Goal: Task Accomplishment & Management: Manage account settings

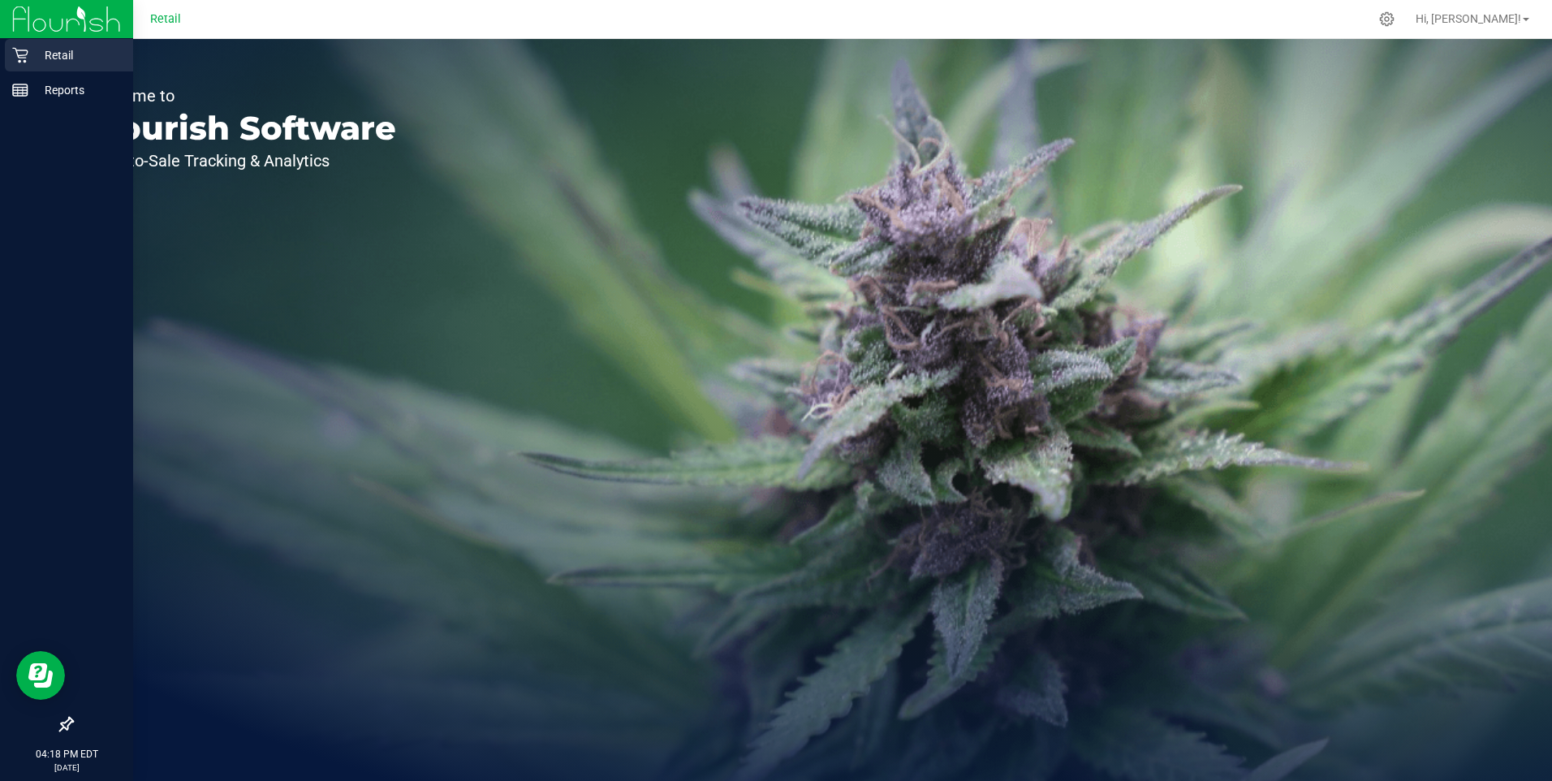
click at [14, 50] on icon at bounding box center [20, 55] width 16 height 16
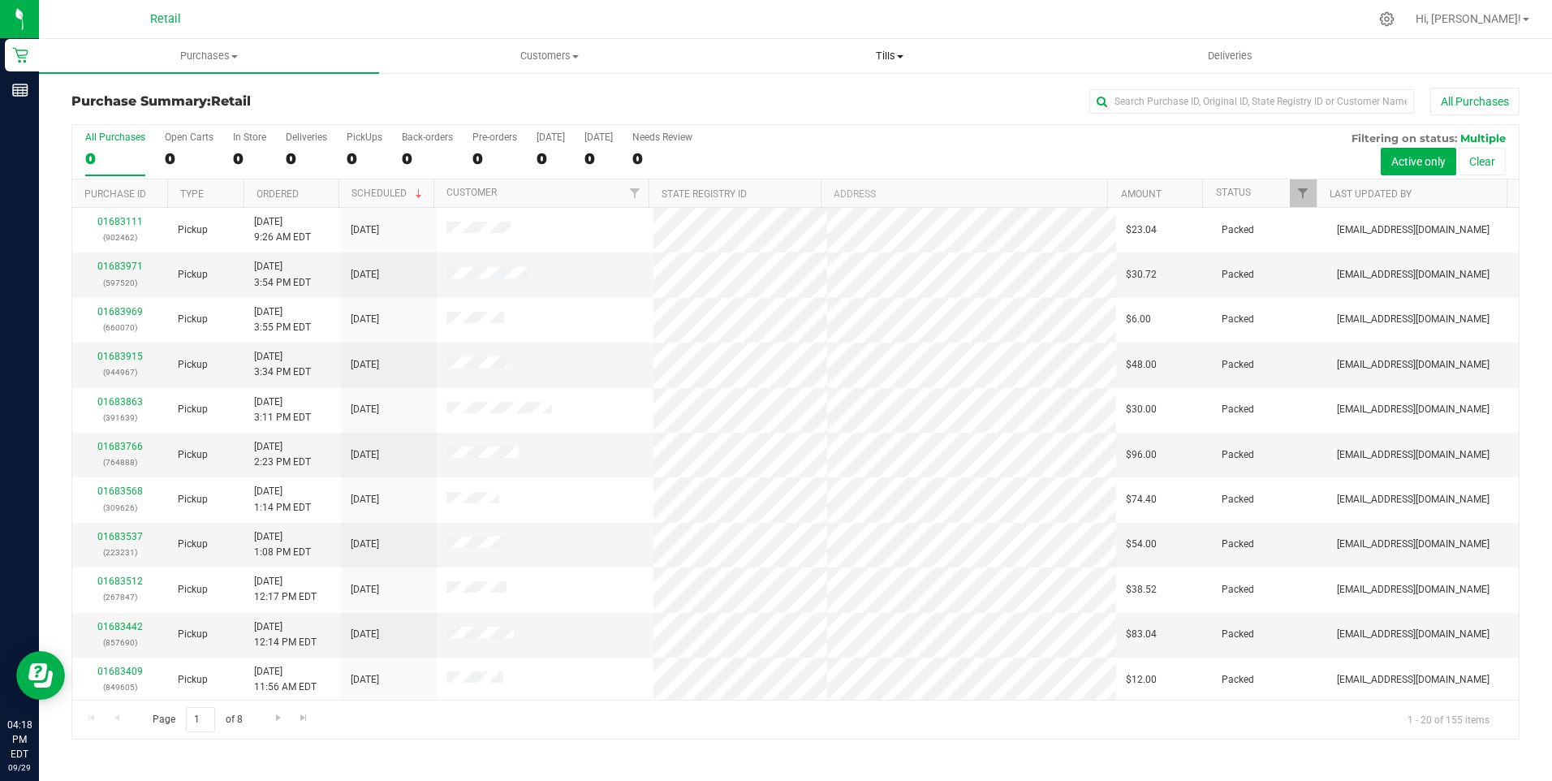
click at [887, 56] on span "Tills" at bounding box center [890, 56] width 338 height 15
click at [788, 96] on span "Manage tills" at bounding box center [775, 98] width 110 height 14
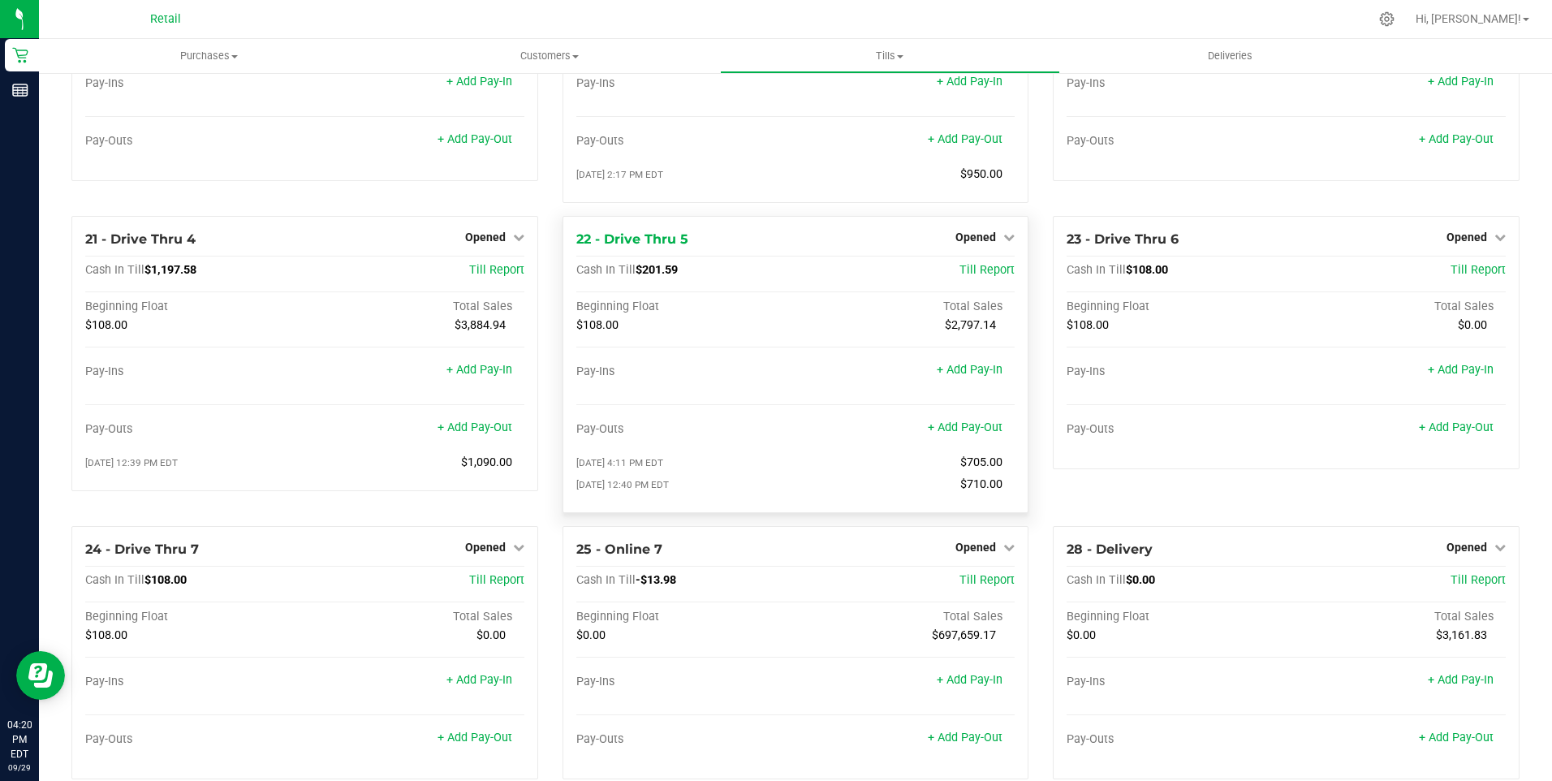
scroll to position [1705, 0]
click at [975, 243] on span "Opened" at bounding box center [975, 236] width 41 height 13
click at [981, 276] on link "Close Till" at bounding box center [978, 269] width 44 height 13
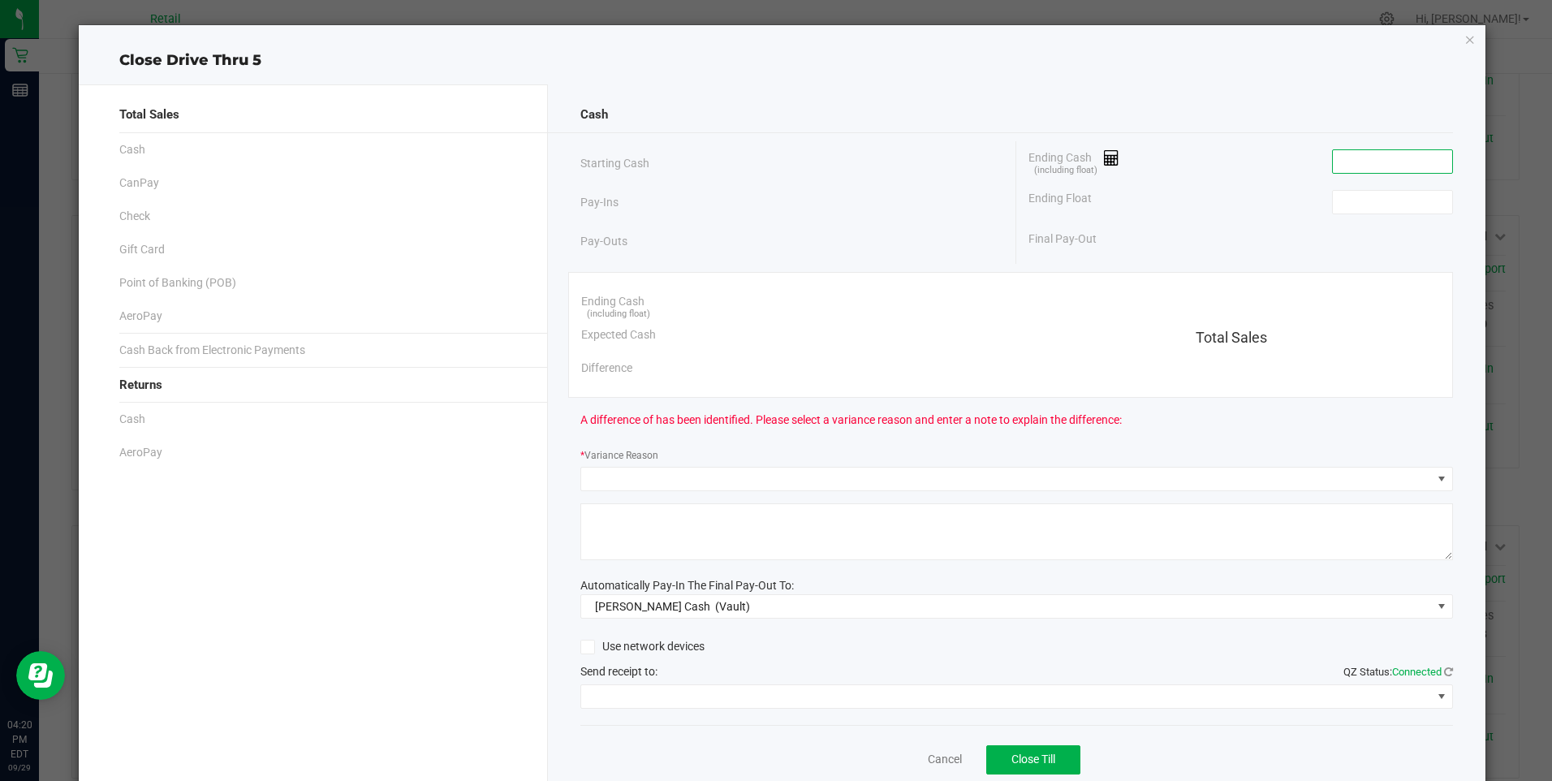
click at [1347, 155] on input at bounding box center [1392, 161] width 119 height 23
type input "$197.05"
click at [1379, 202] on input at bounding box center [1392, 202] width 119 height 23
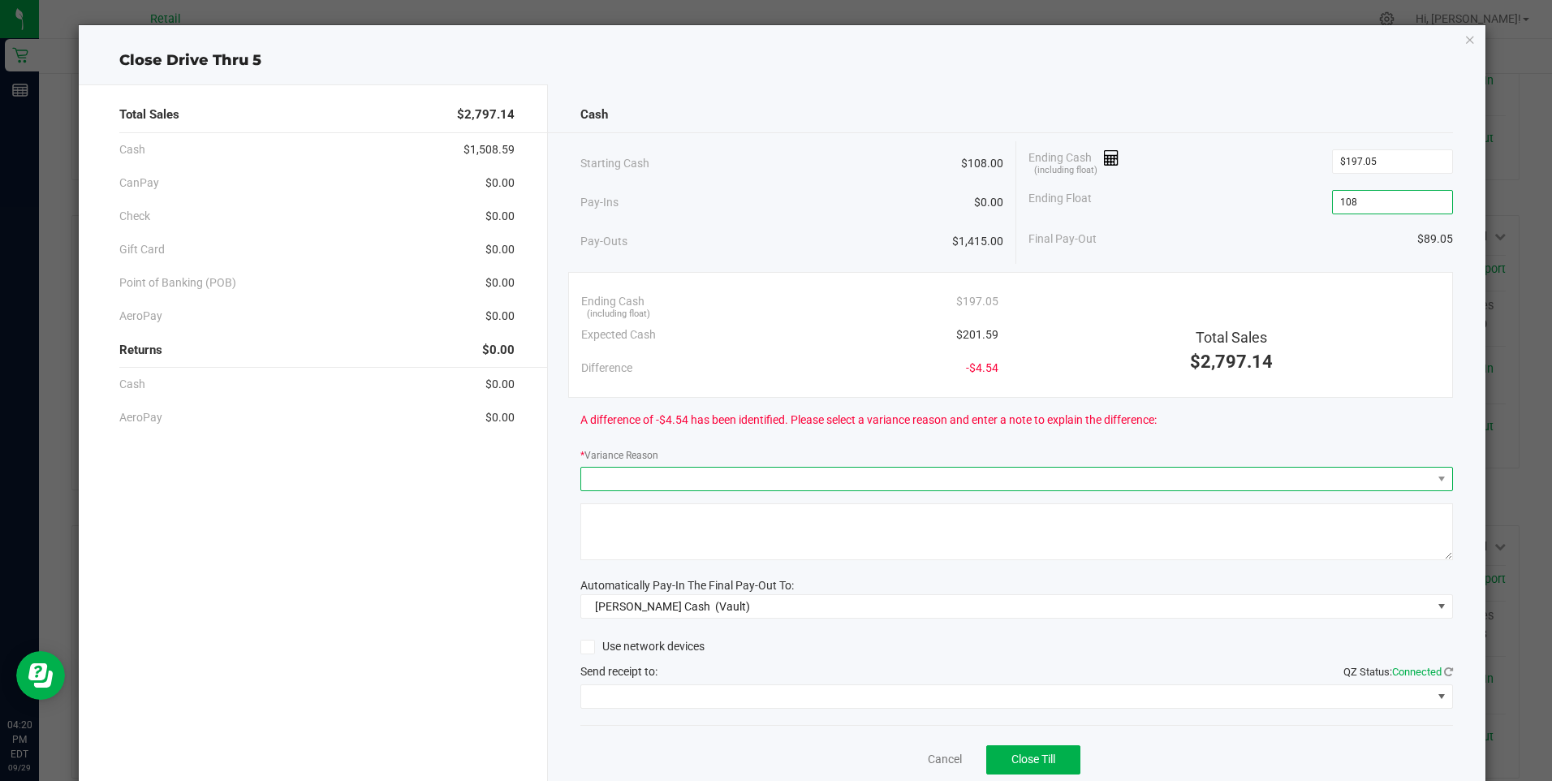
type input "$108.00"
click at [606, 485] on span at bounding box center [1006, 479] width 851 height 23
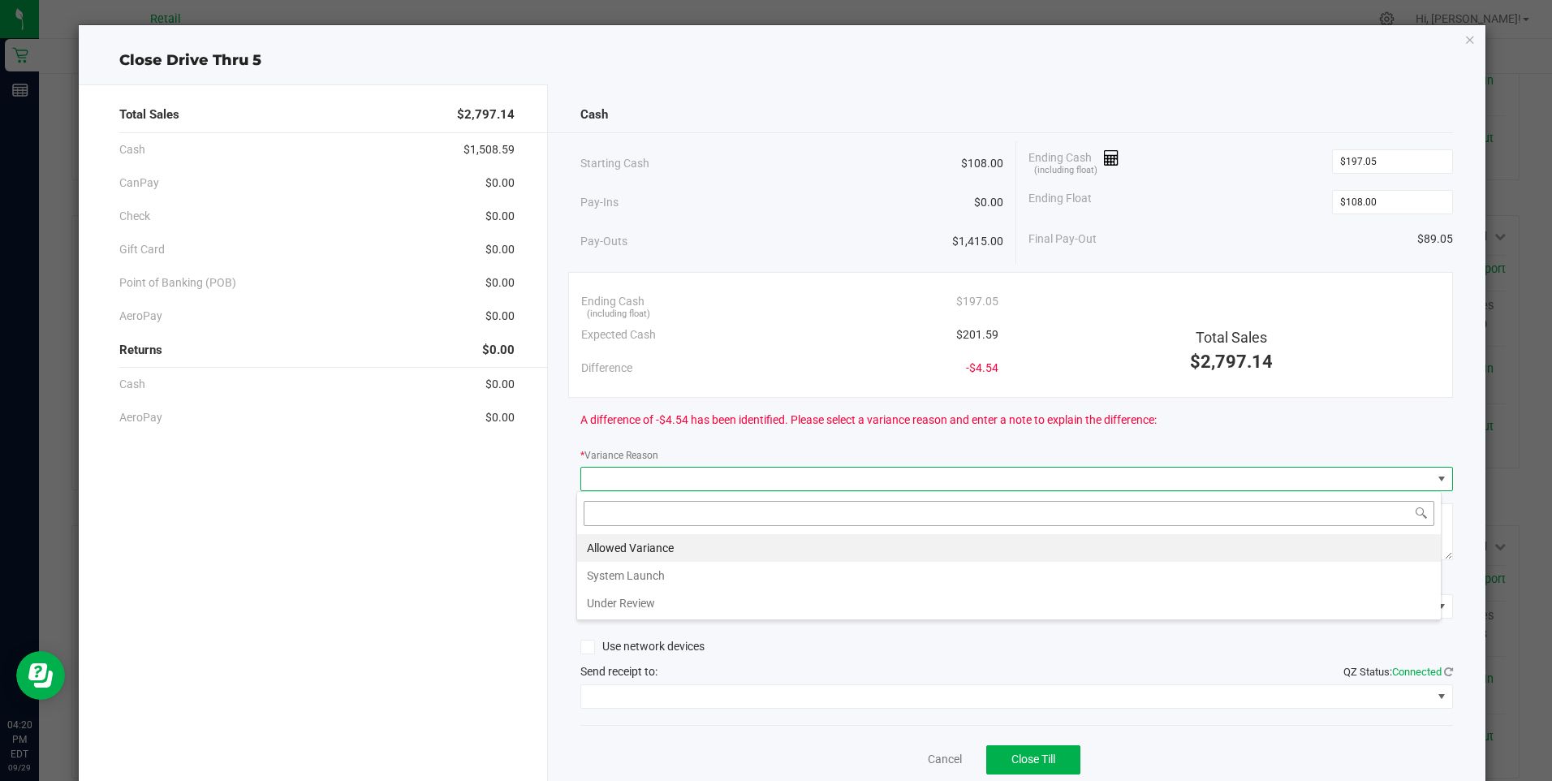
scroll to position [24, 865]
click at [602, 548] on li "Allowed Variance" at bounding box center [1009, 548] width 864 height 28
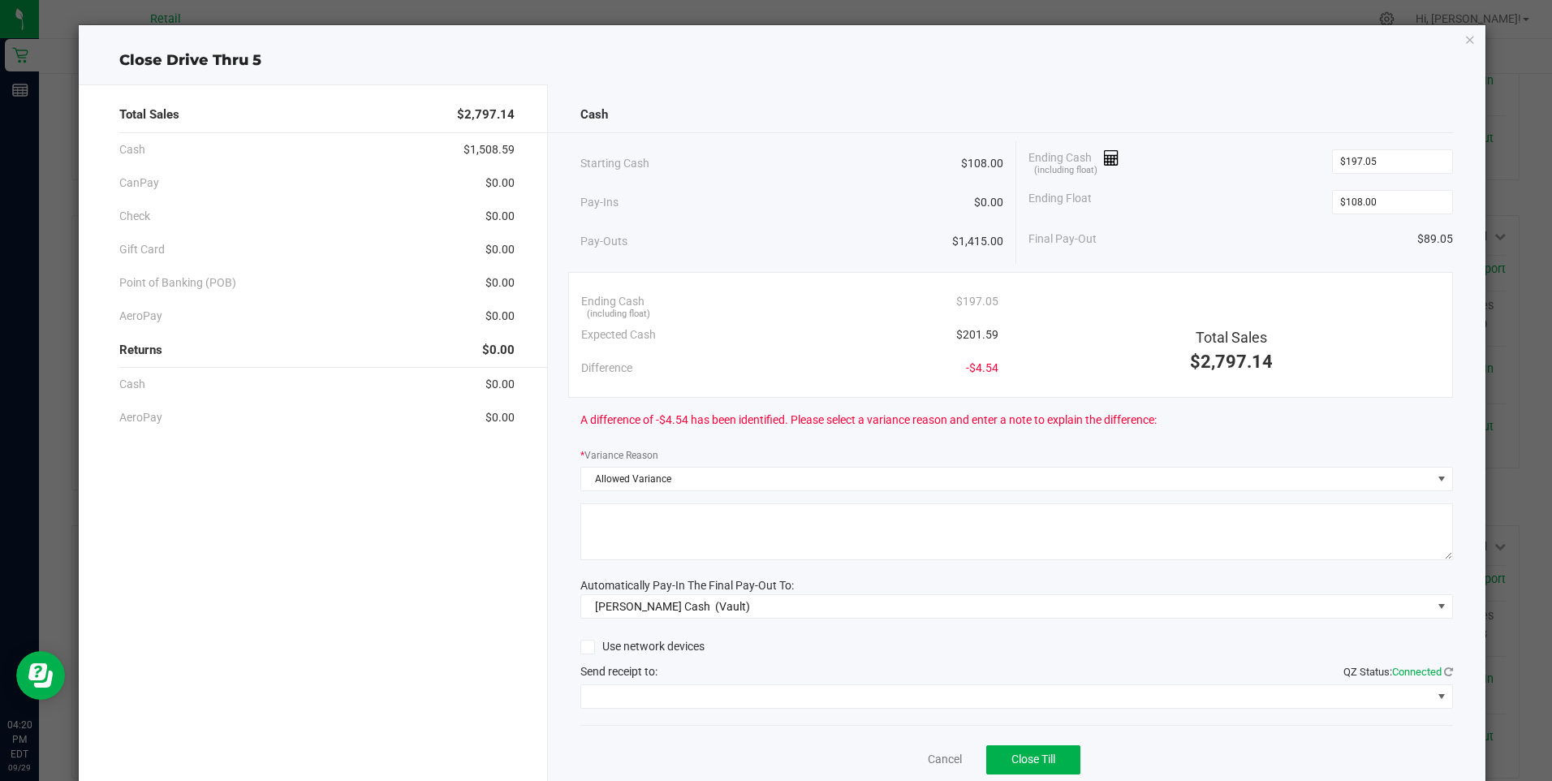
click at [603, 548] on textarea at bounding box center [1016, 531] width 873 height 57
type textarea "/"
click at [662, 694] on span at bounding box center [1006, 696] width 851 height 23
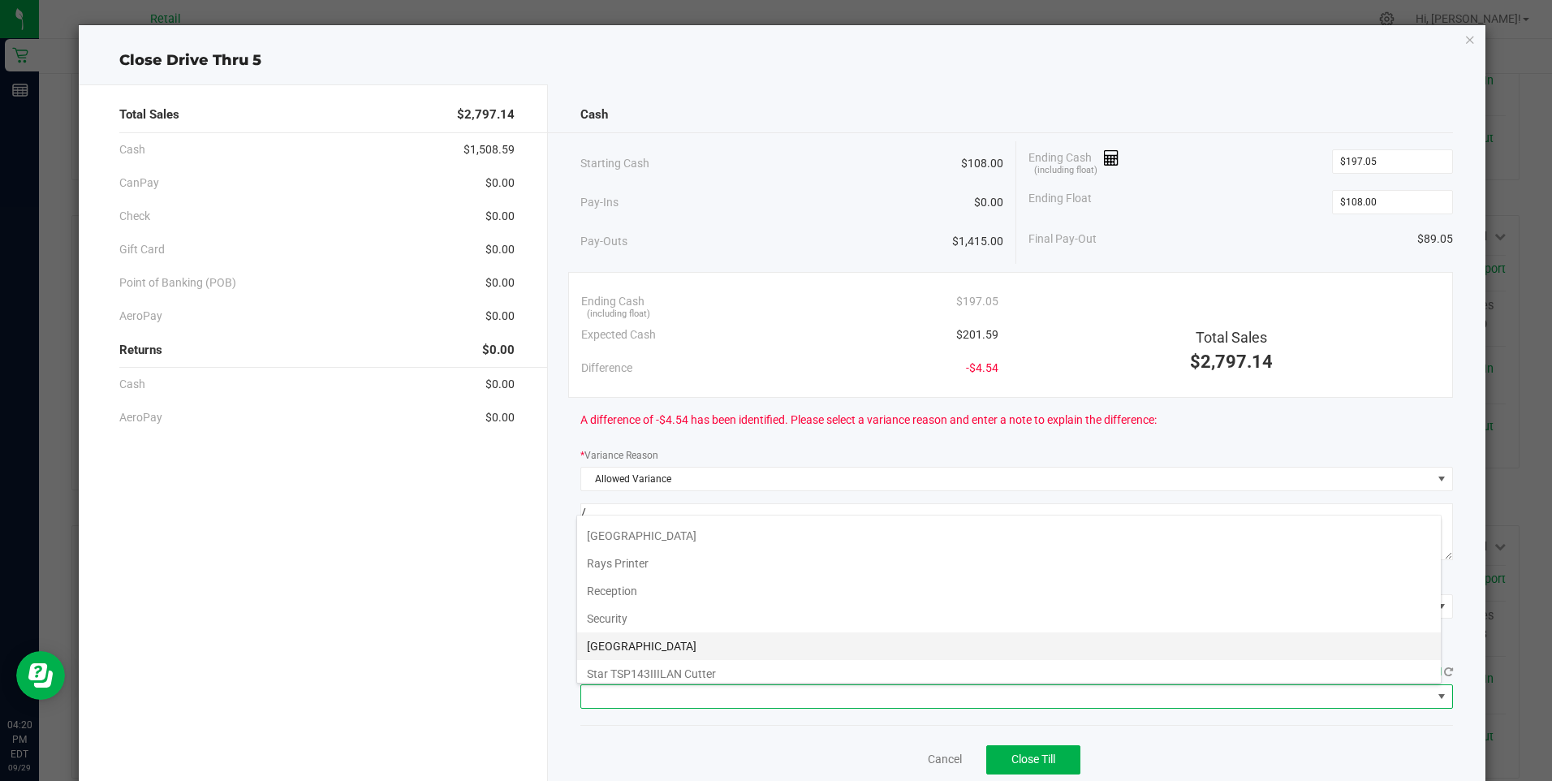
scroll to position [252, 0]
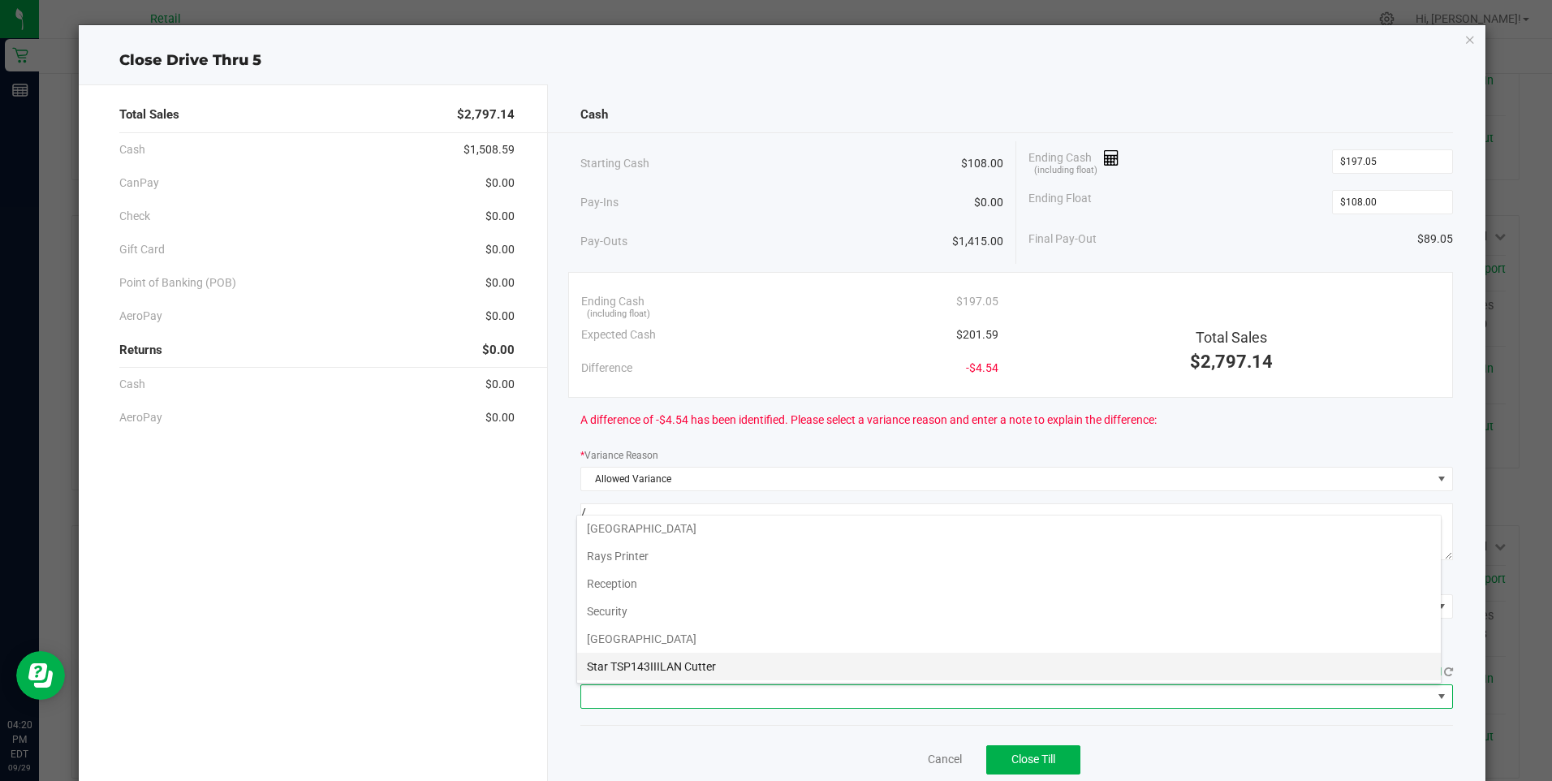
drag, startPoint x: 698, startPoint y: 662, endPoint x: 722, endPoint y: 662, distance: 23.6
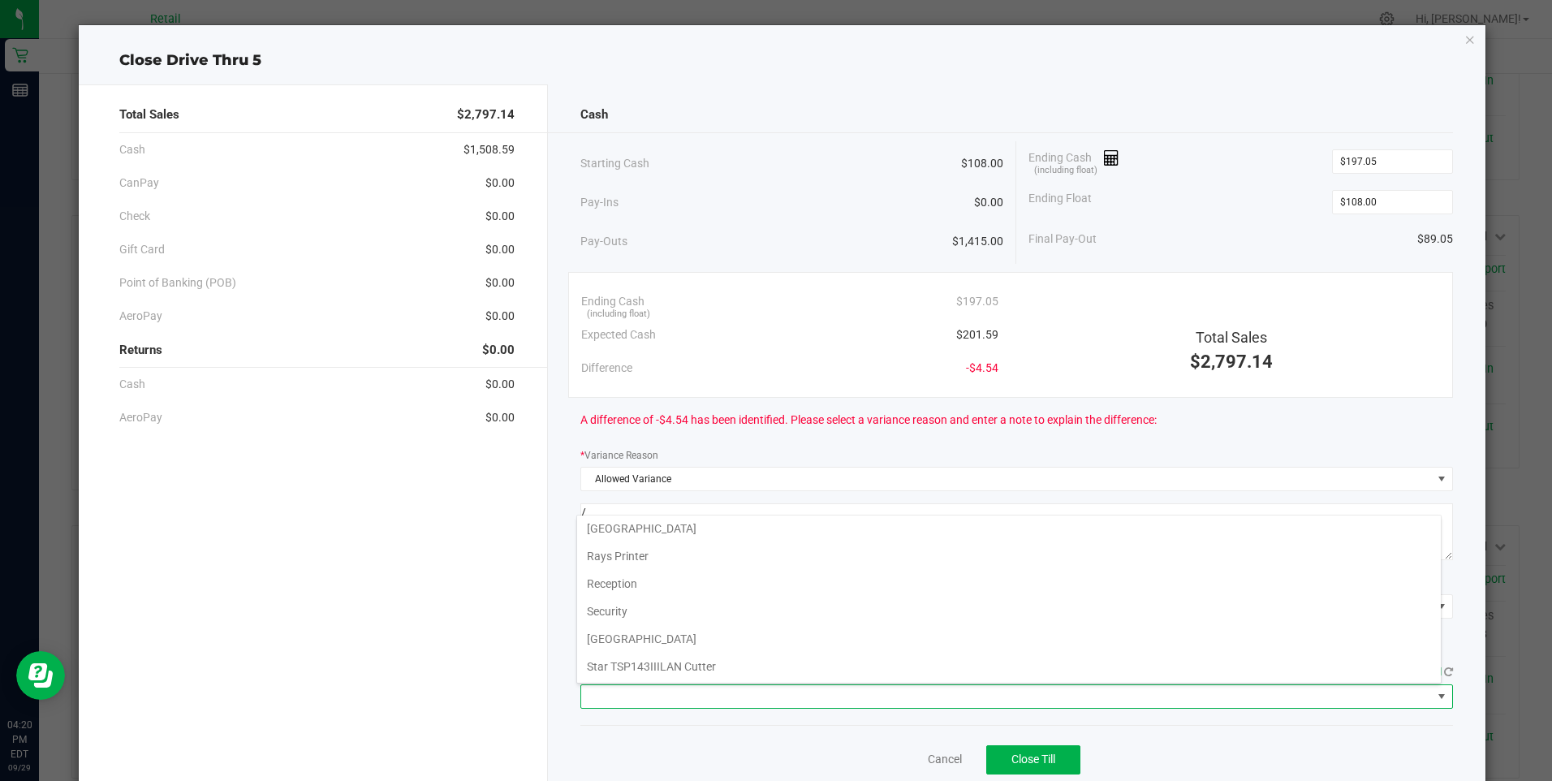
click at [698, 663] on Cutter "Star TSP143IIILAN Cutter" at bounding box center [1009, 667] width 864 height 28
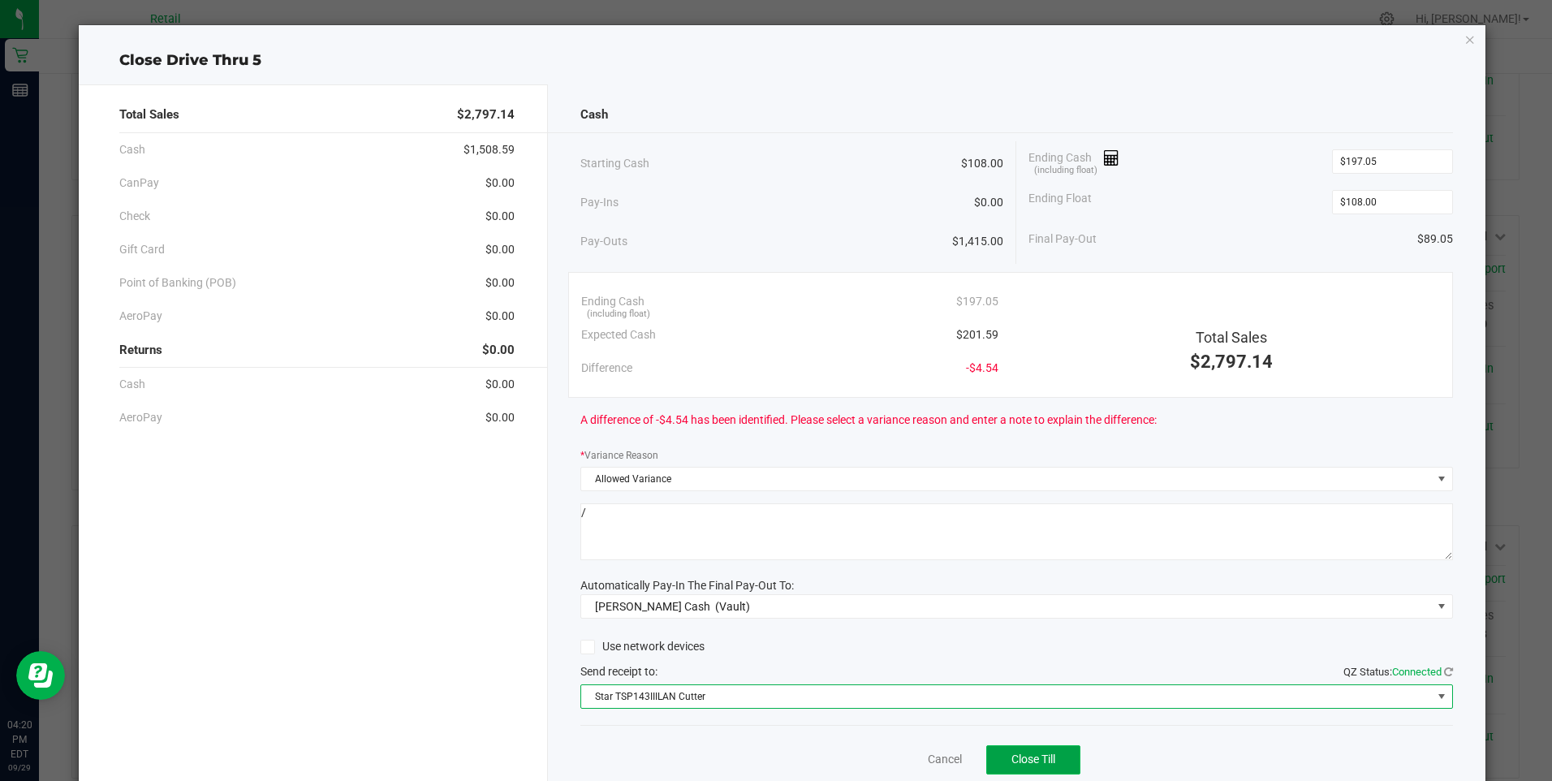
click at [1018, 758] on span "Close Till" at bounding box center [1033, 758] width 44 height 13
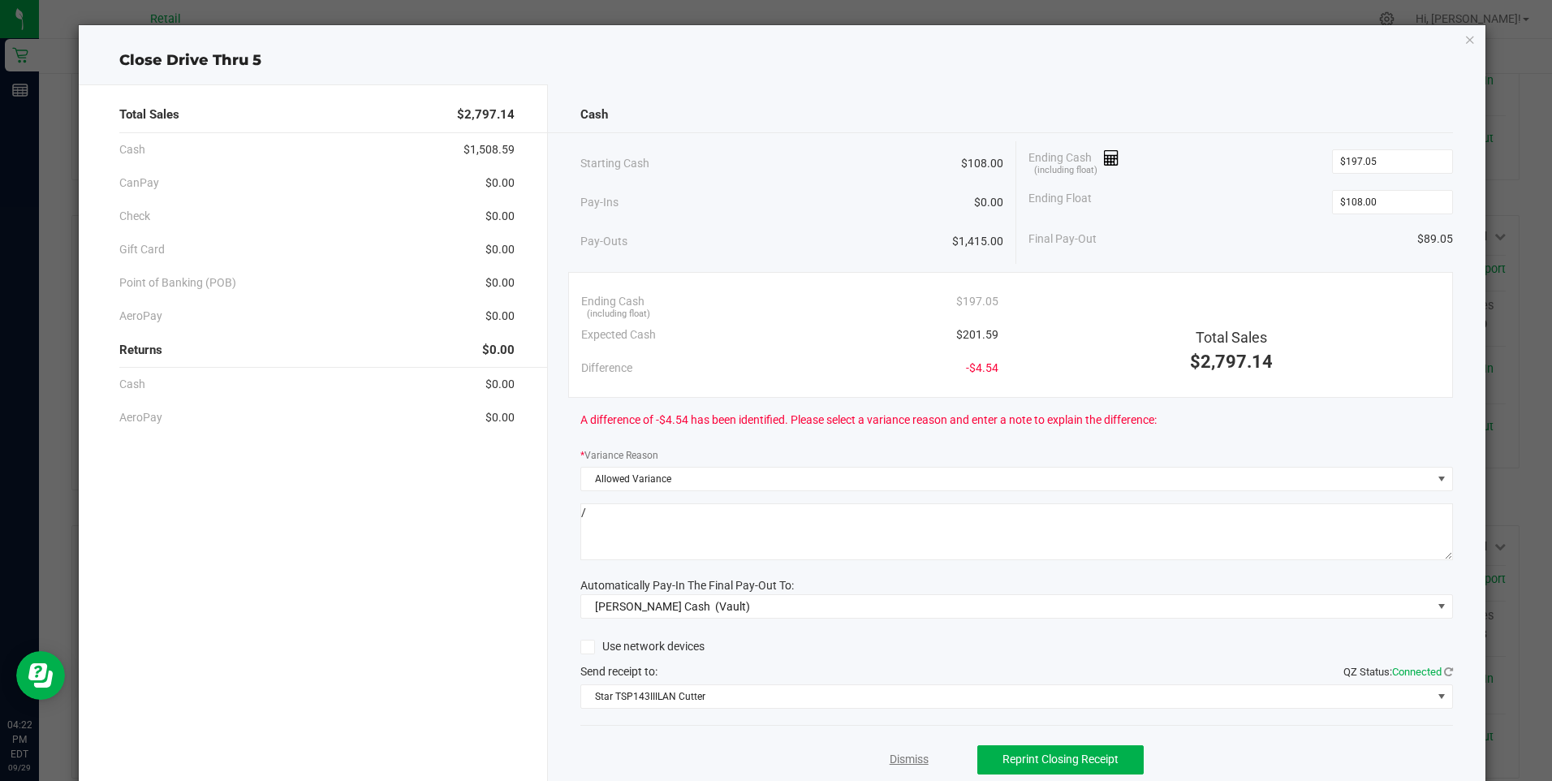
click at [893, 755] on link "Dismiss" at bounding box center [909, 759] width 39 height 17
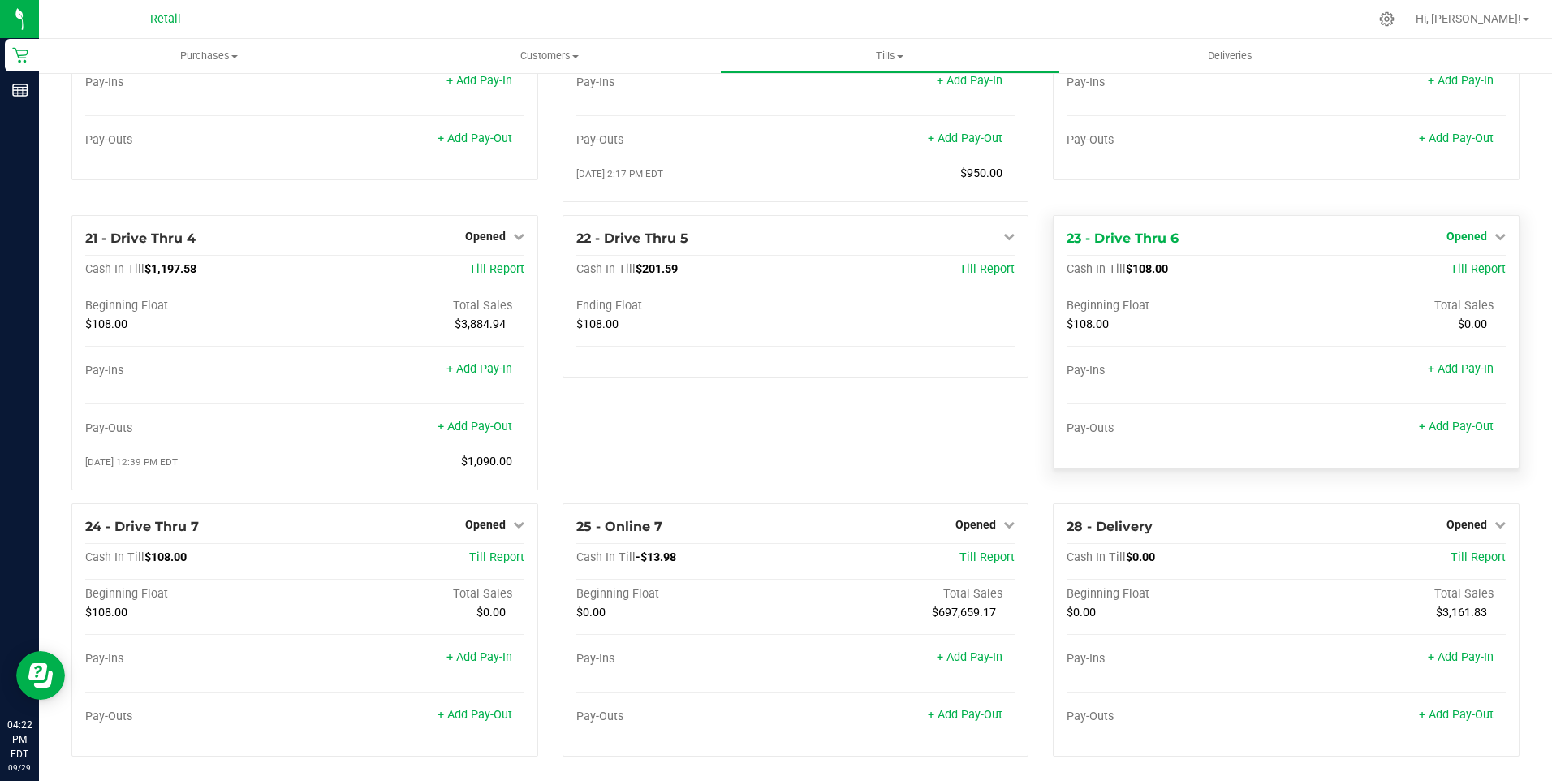
click at [1450, 243] on span "Opened" at bounding box center [1466, 236] width 41 height 13
click at [1451, 276] on link "Close Till" at bounding box center [1468, 269] width 44 height 13
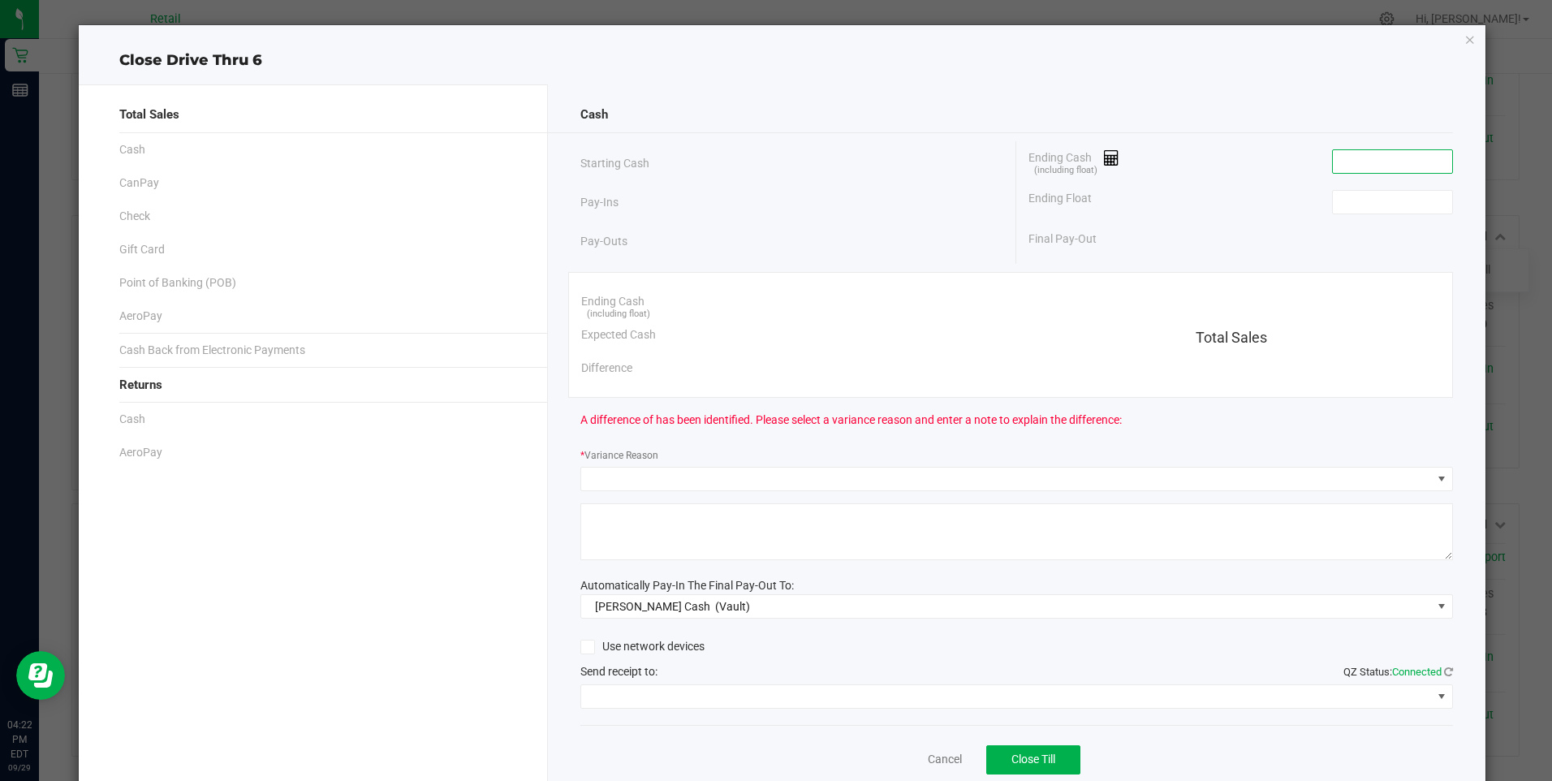
click at [1366, 161] on input at bounding box center [1392, 161] width 119 height 23
type input "$108.00"
click at [1348, 206] on input at bounding box center [1392, 202] width 119 height 23
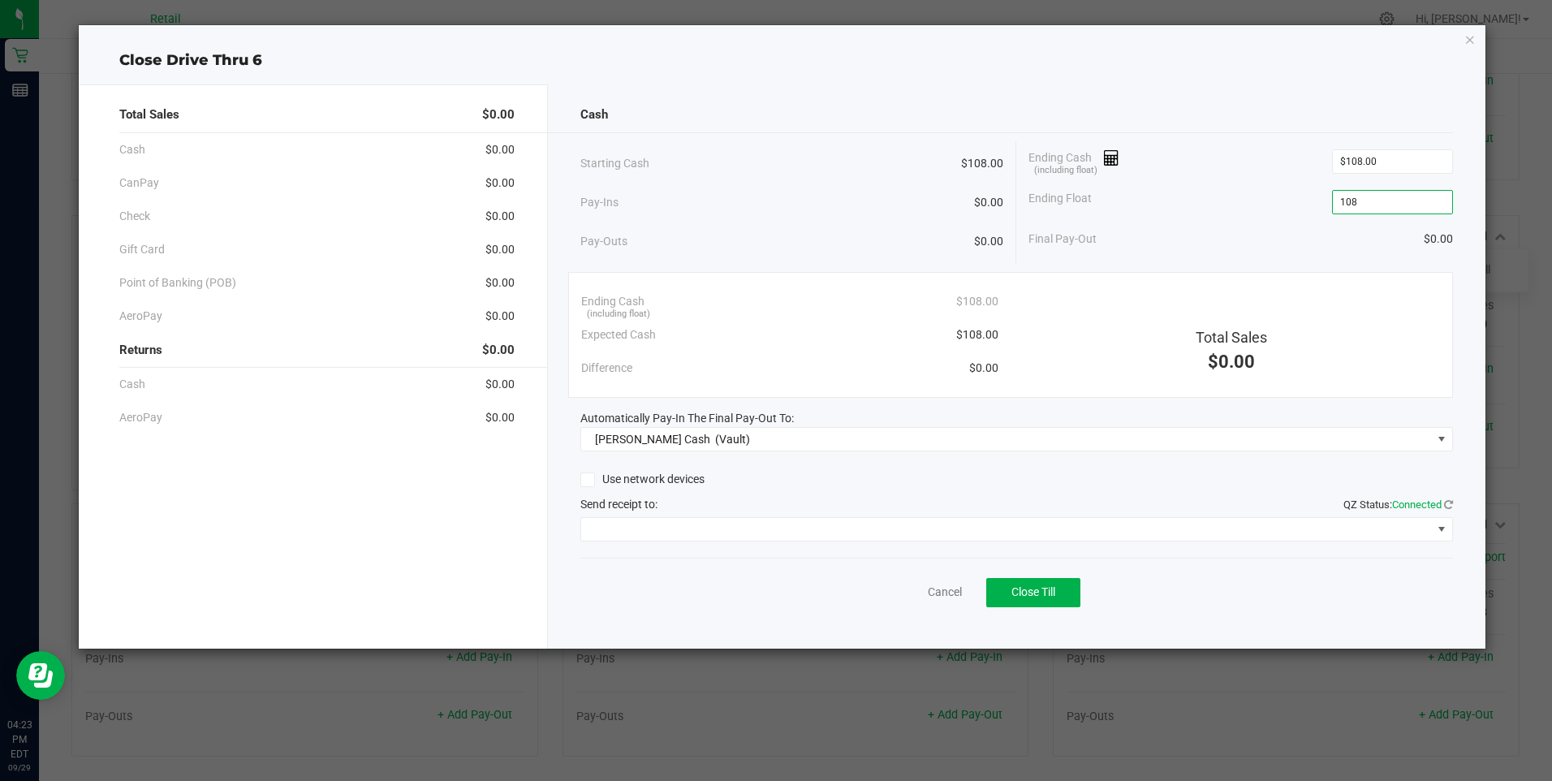
type input "$108.00"
click at [1184, 237] on div "Final Pay-Out $0.00" at bounding box center [1240, 238] width 424 height 33
click at [1031, 588] on span "Close Till" at bounding box center [1033, 591] width 44 height 13
click at [911, 592] on link "Dismiss" at bounding box center [909, 592] width 39 height 17
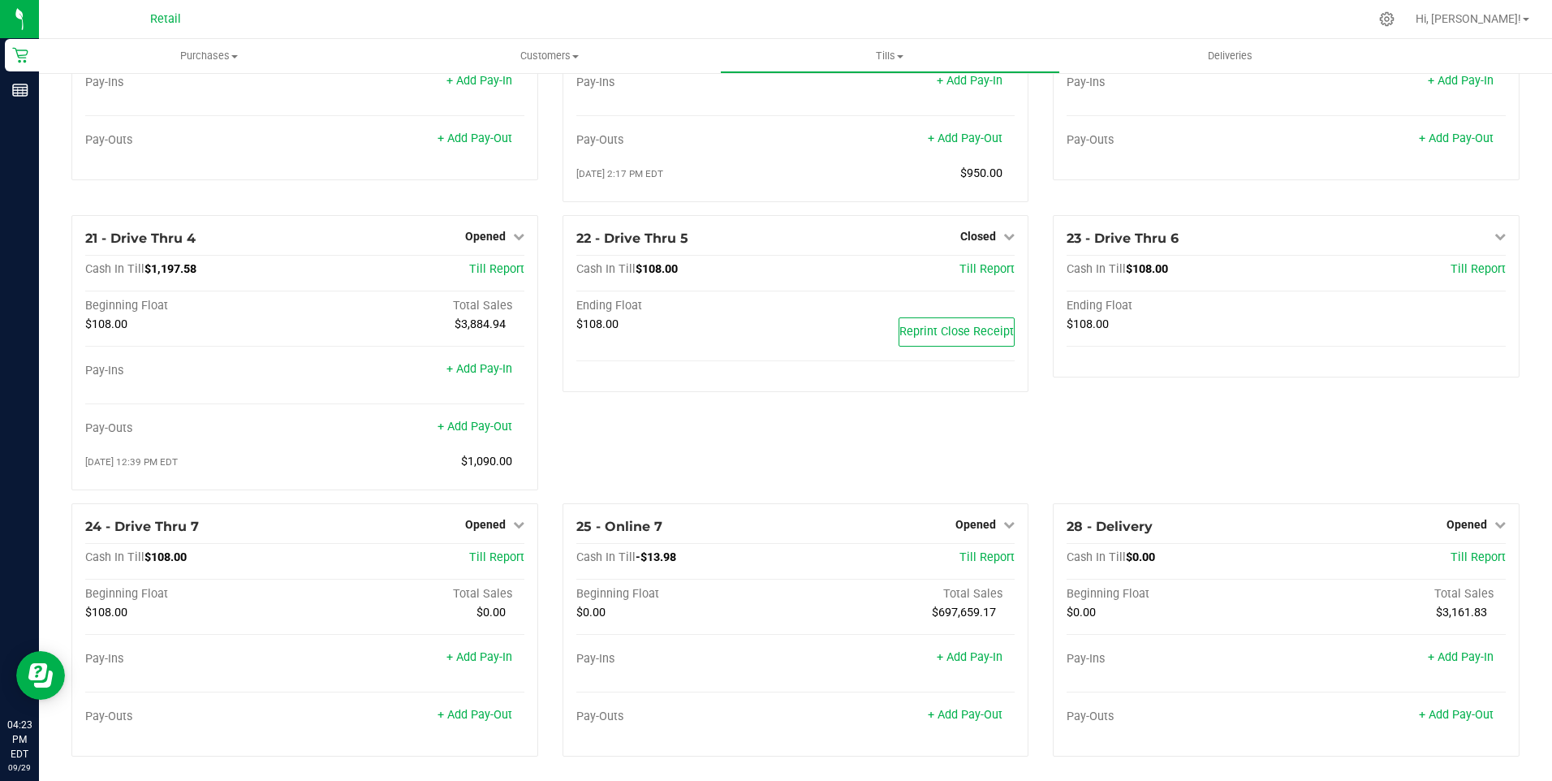
scroll to position [1722, 0]
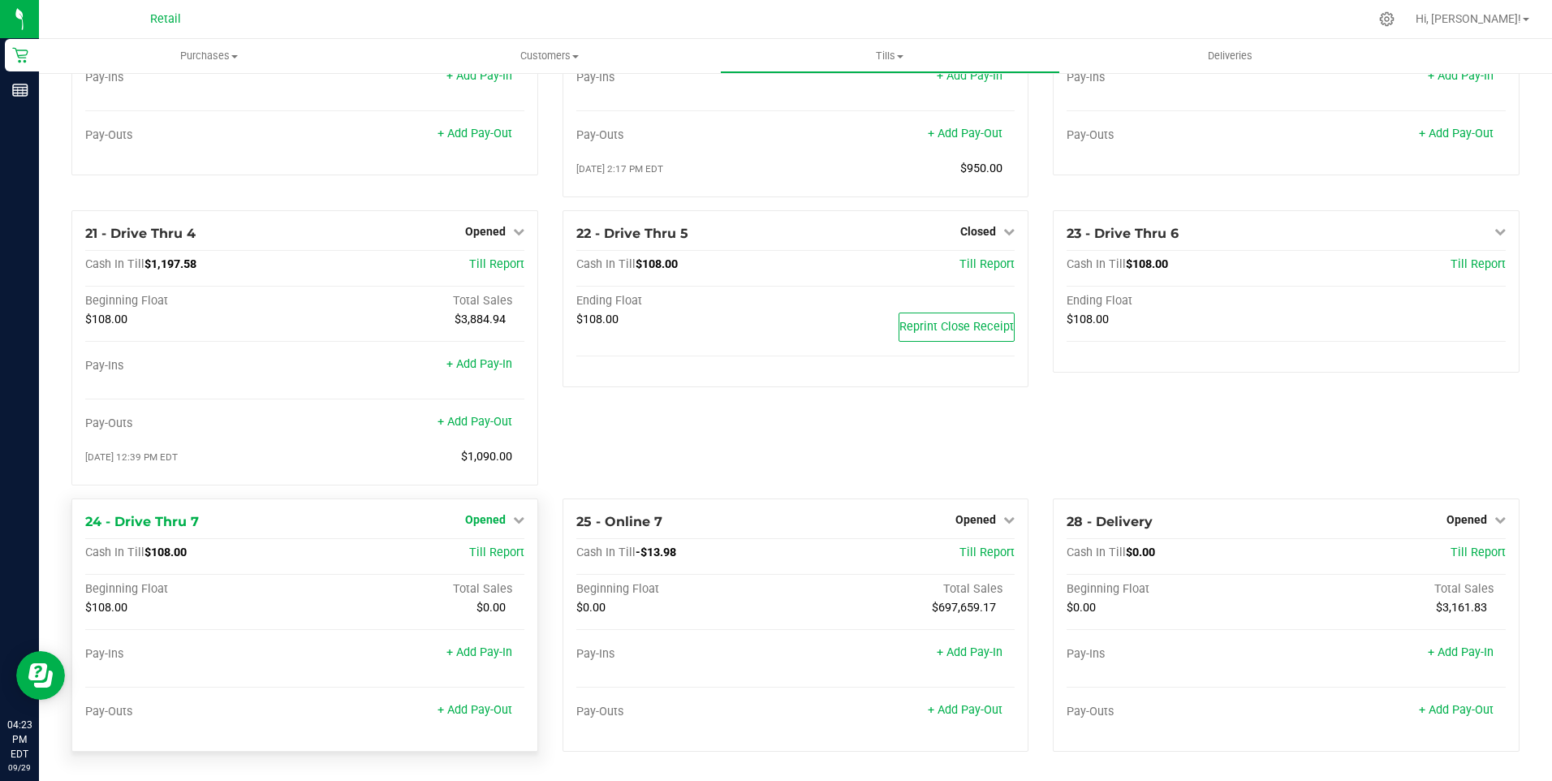
click at [495, 519] on span "Opened" at bounding box center [485, 519] width 41 height 13
click at [494, 551] on link "Close Till" at bounding box center [487, 552] width 44 height 13
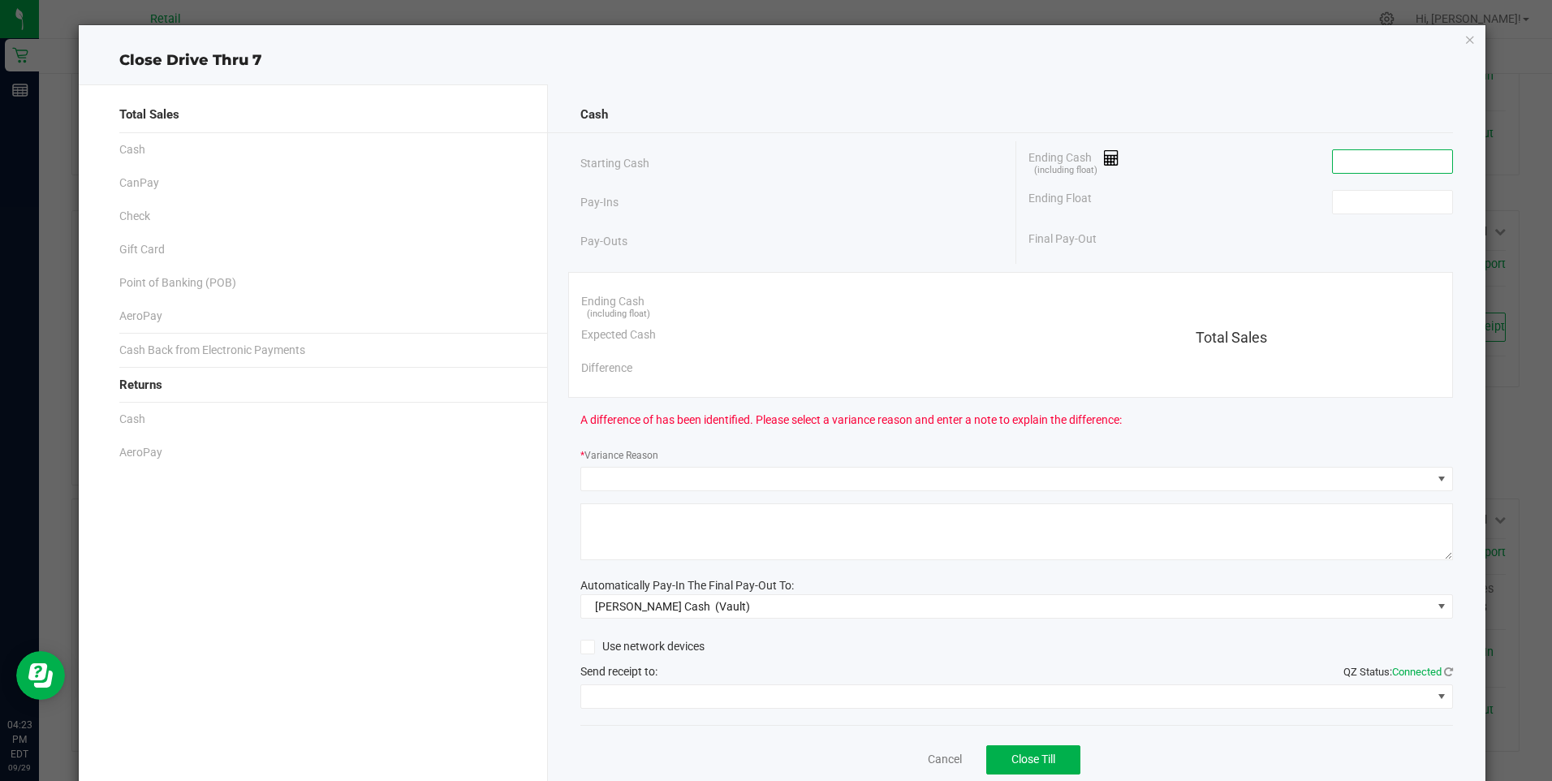
click at [1342, 162] on input at bounding box center [1392, 161] width 119 height 23
type input "$108.00"
click at [1377, 203] on input at bounding box center [1392, 202] width 119 height 23
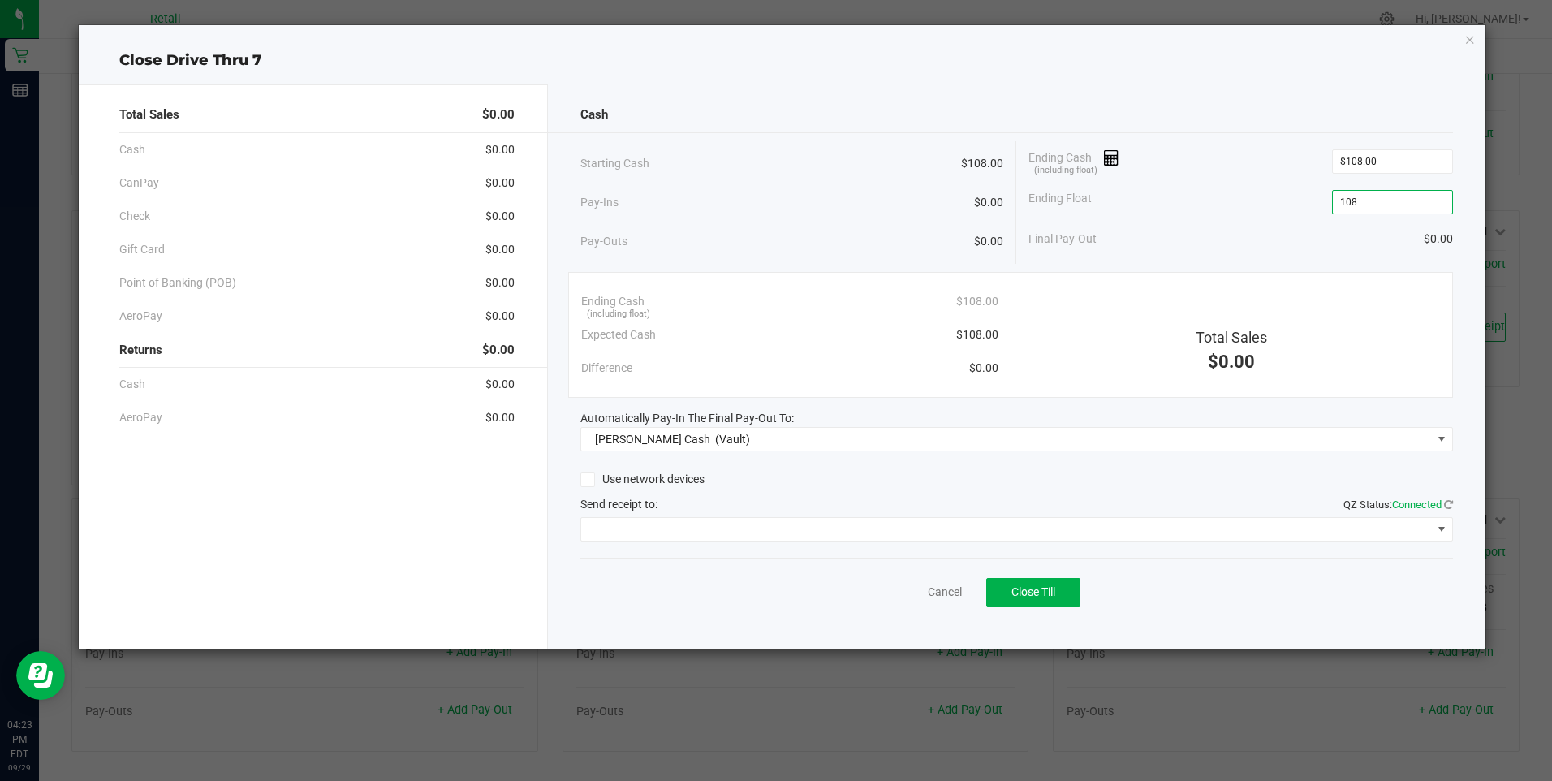
type input "$108.00"
click at [1279, 193] on div "Ending Float $108.00" at bounding box center [1240, 202] width 424 height 41
click at [1038, 590] on span "Close Till" at bounding box center [1033, 591] width 44 height 13
click at [907, 588] on link "Dismiss" at bounding box center [908, 592] width 39 height 17
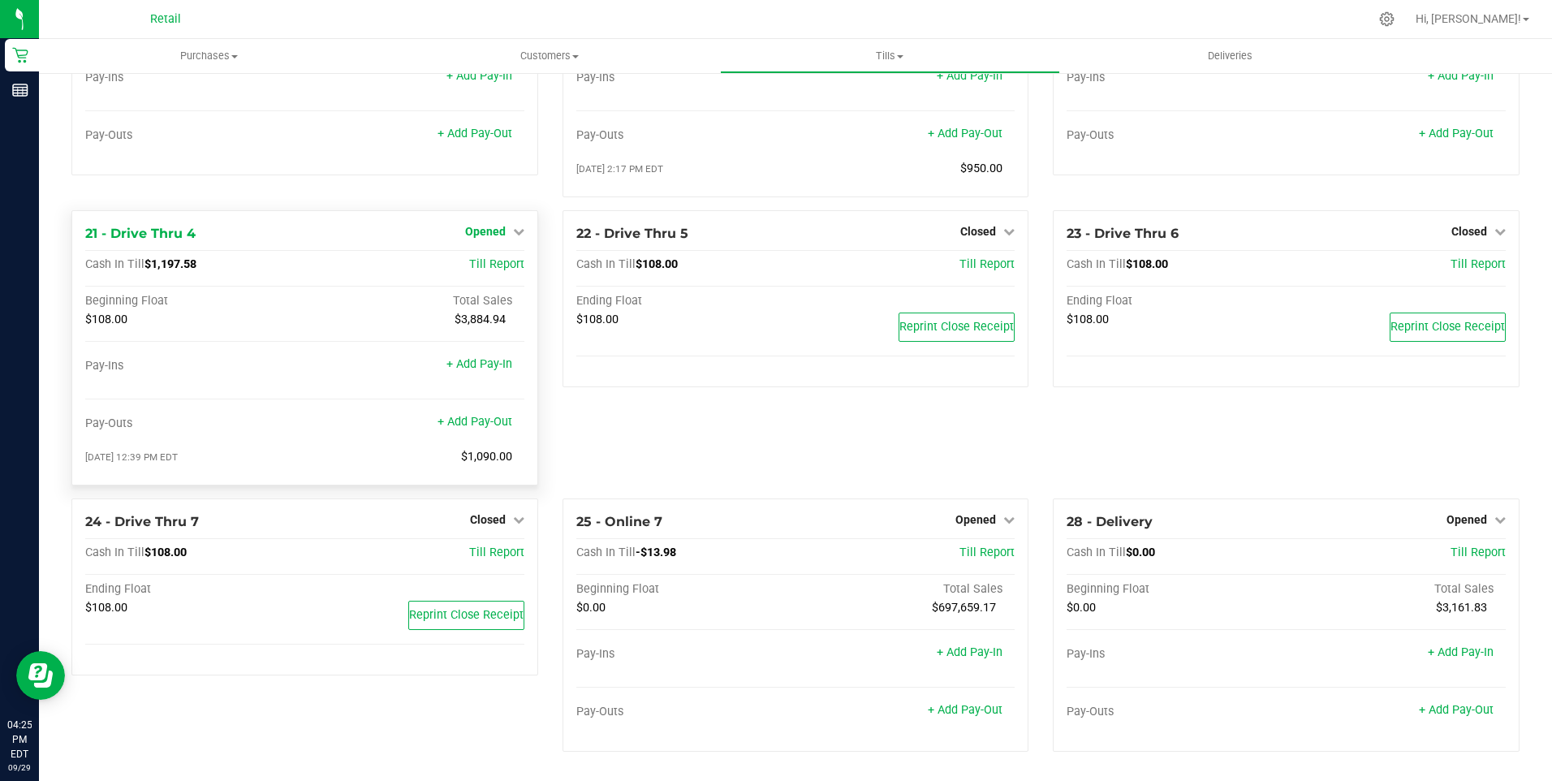
click at [486, 231] on span "Opened" at bounding box center [485, 231] width 41 height 13
click at [488, 265] on link "Close Till" at bounding box center [487, 264] width 44 height 13
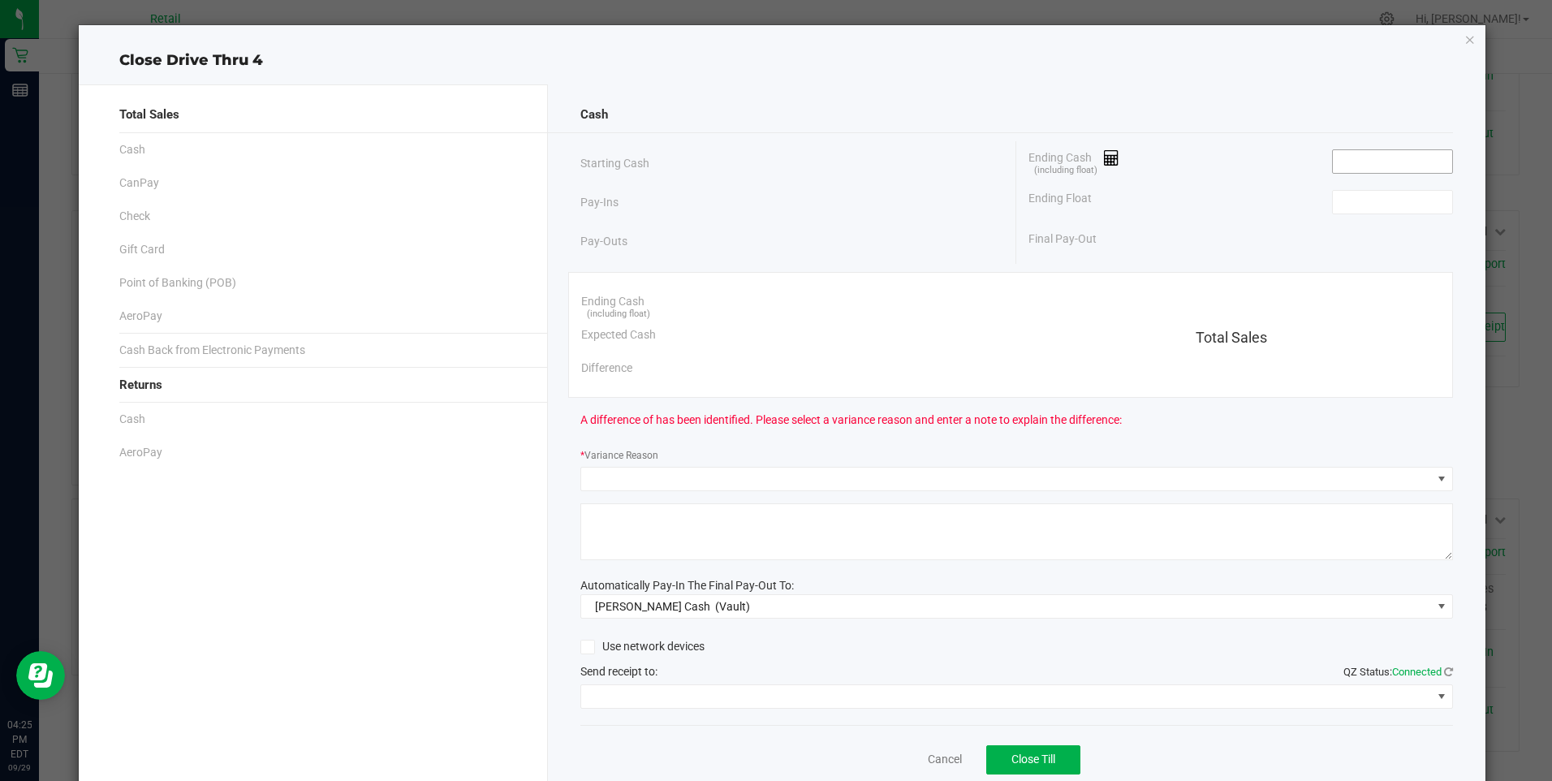
click at [1362, 160] on input at bounding box center [1392, 161] width 119 height 23
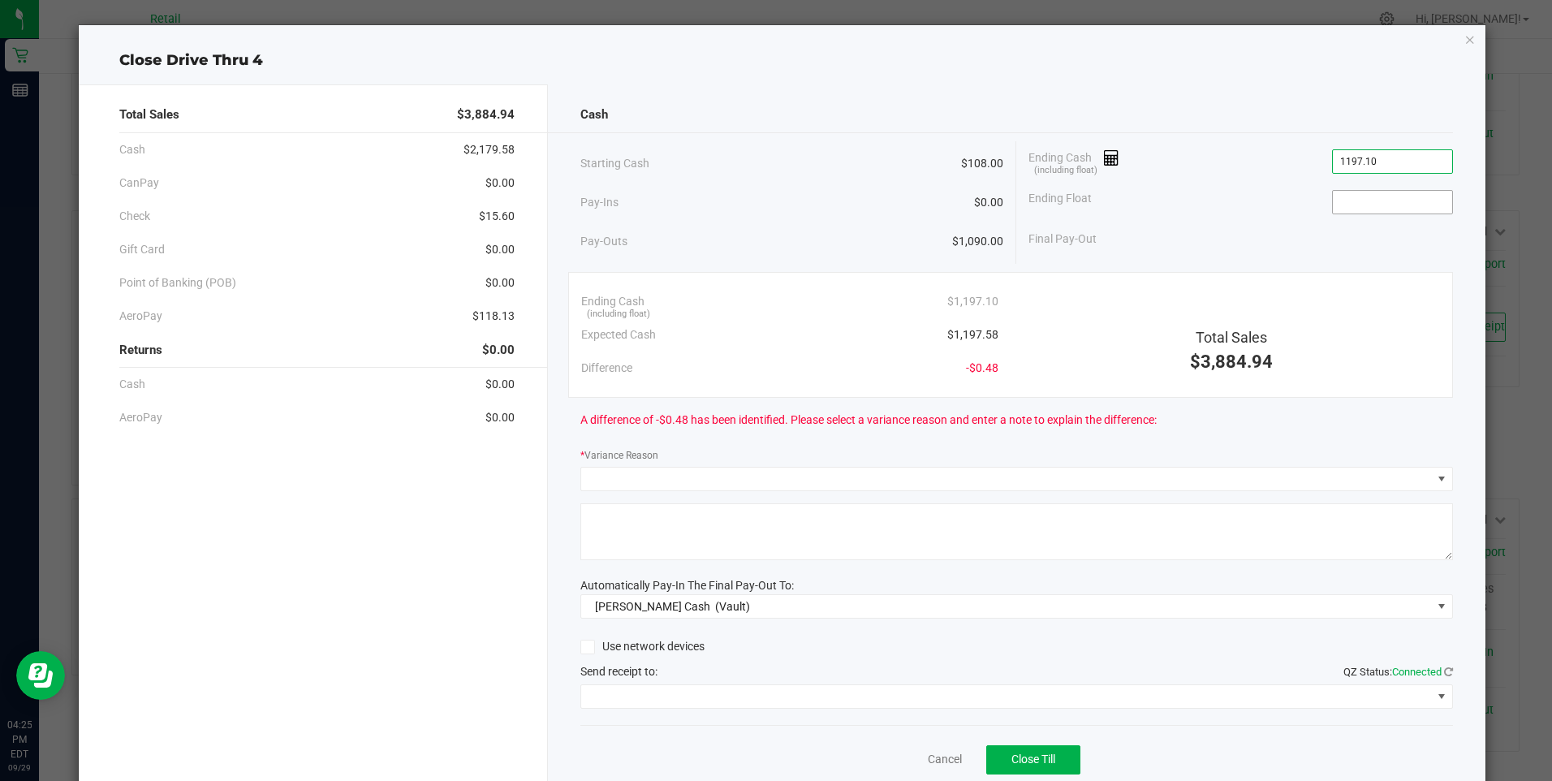
type input "$1,197.10"
click at [1362, 198] on input at bounding box center [1392, 202] width 119 height 23
type input "$108.00"
click at [718, 476] on span at bounding box center [1006, 479] width 851 height 23
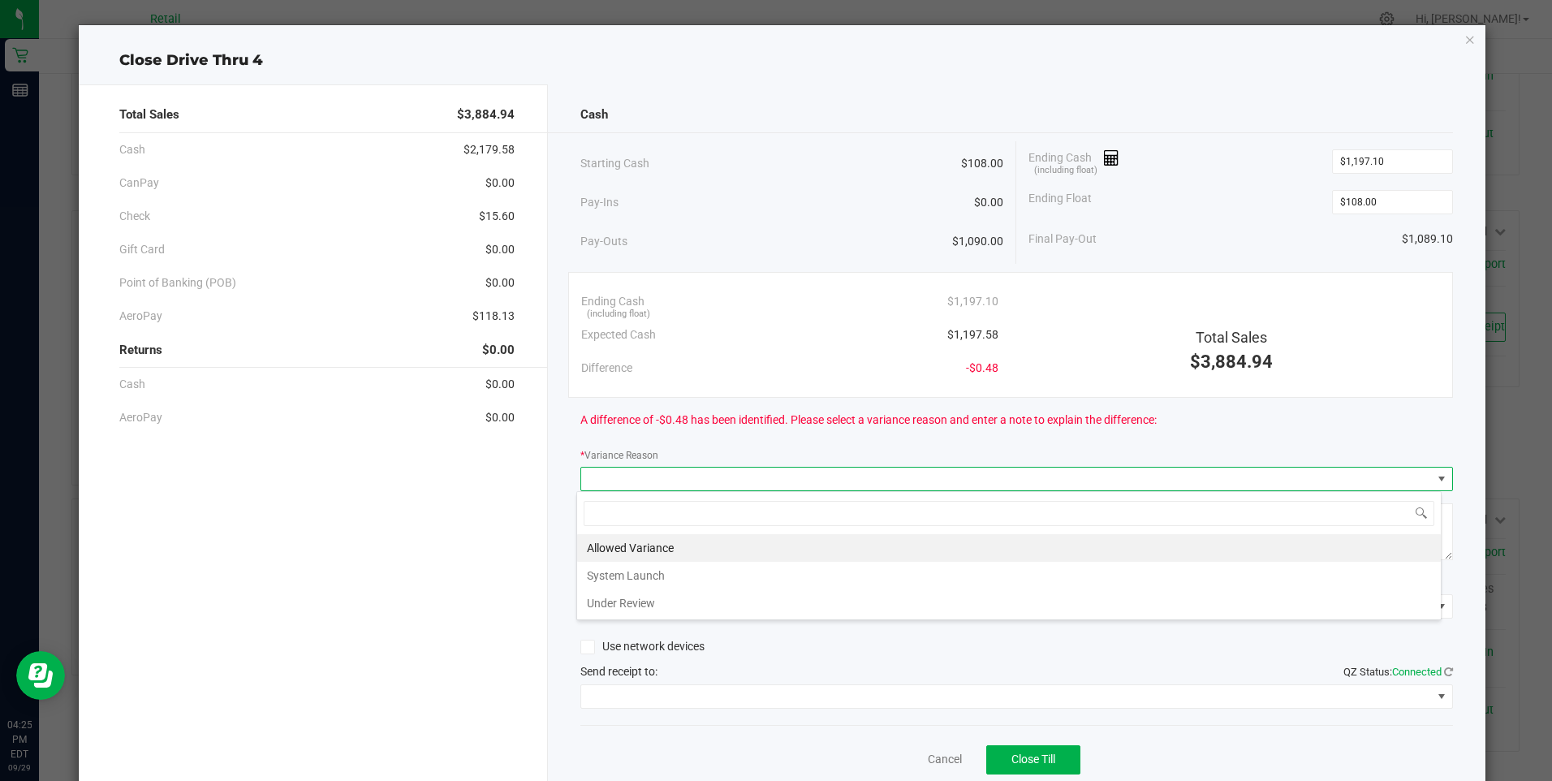
scroll to position [24, 865]
click at [636, 547] on li "Allowed Variance" at bounding box center [1009, 548] width 864 height 28
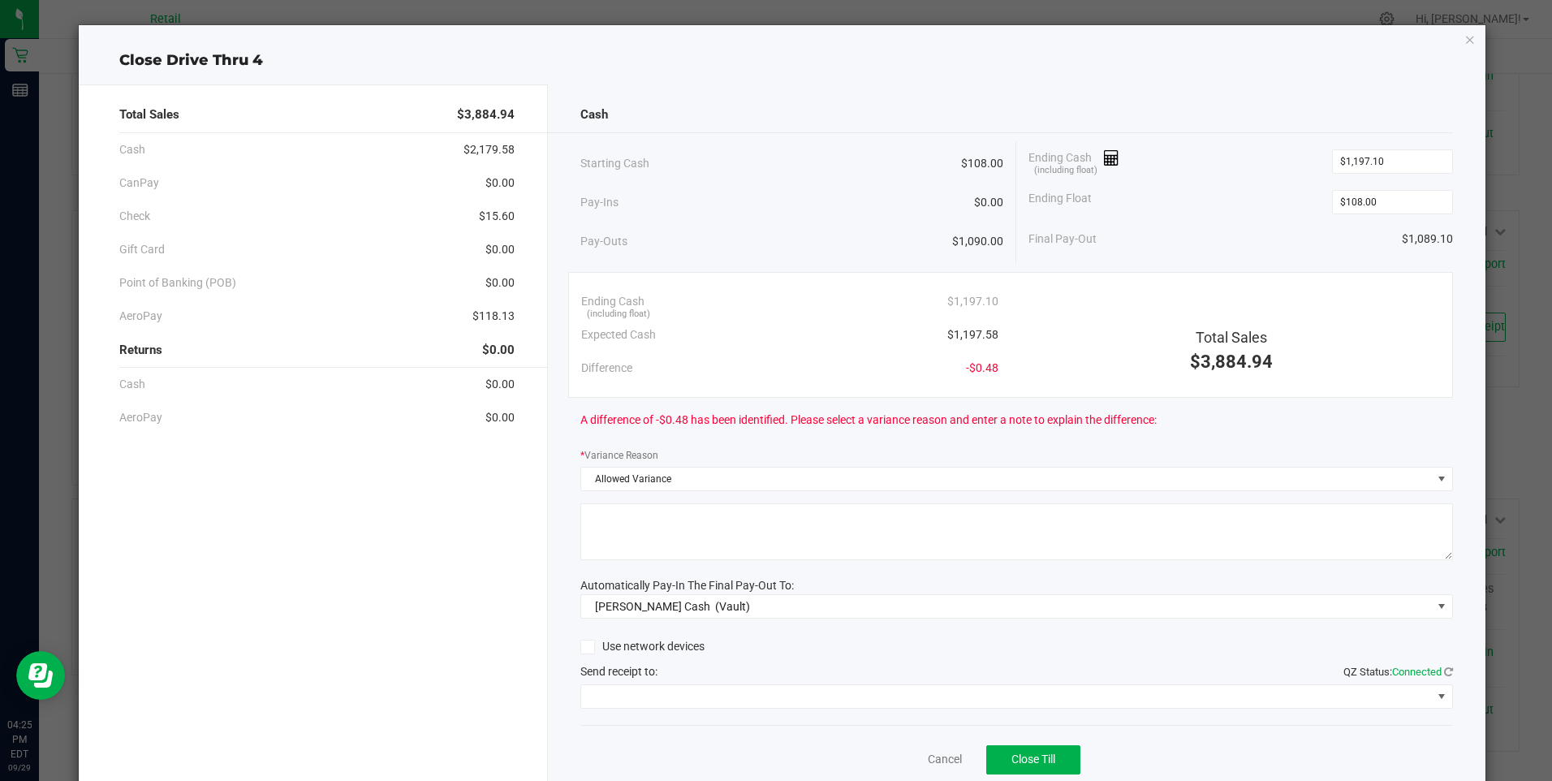
click at [636, 547] on textarea at bounding box center [1016, 531] width 873 height 57
type textarea "/"
click at [648, 694] on span at bounding box center [1006, 696] width 851 height 23
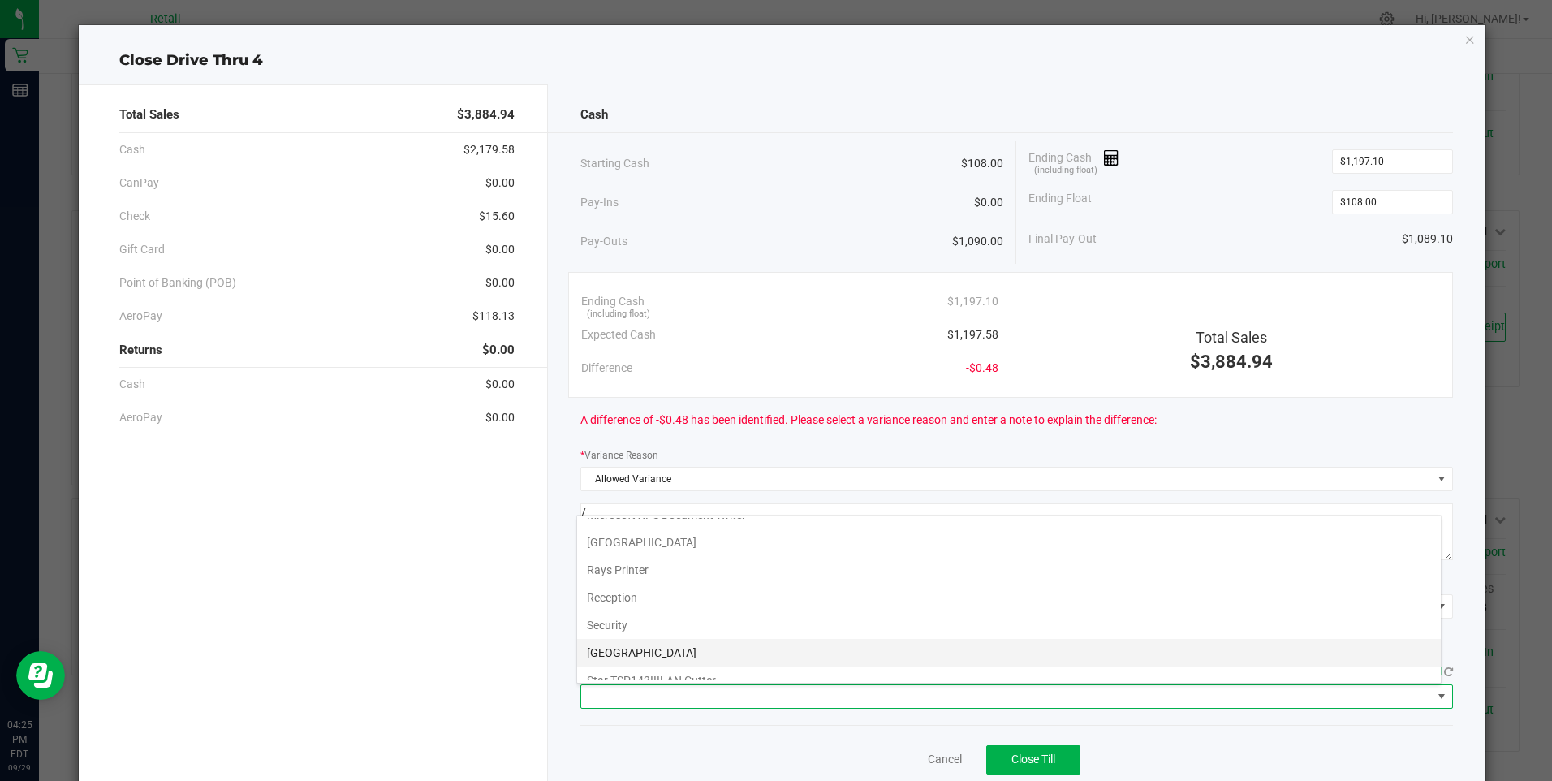
scroll to position [252, 0]
click at [674, 671] on Cutter "Star TSP143IIILAN Cutter" at bounding box center [1009, 667] width 864 height 28
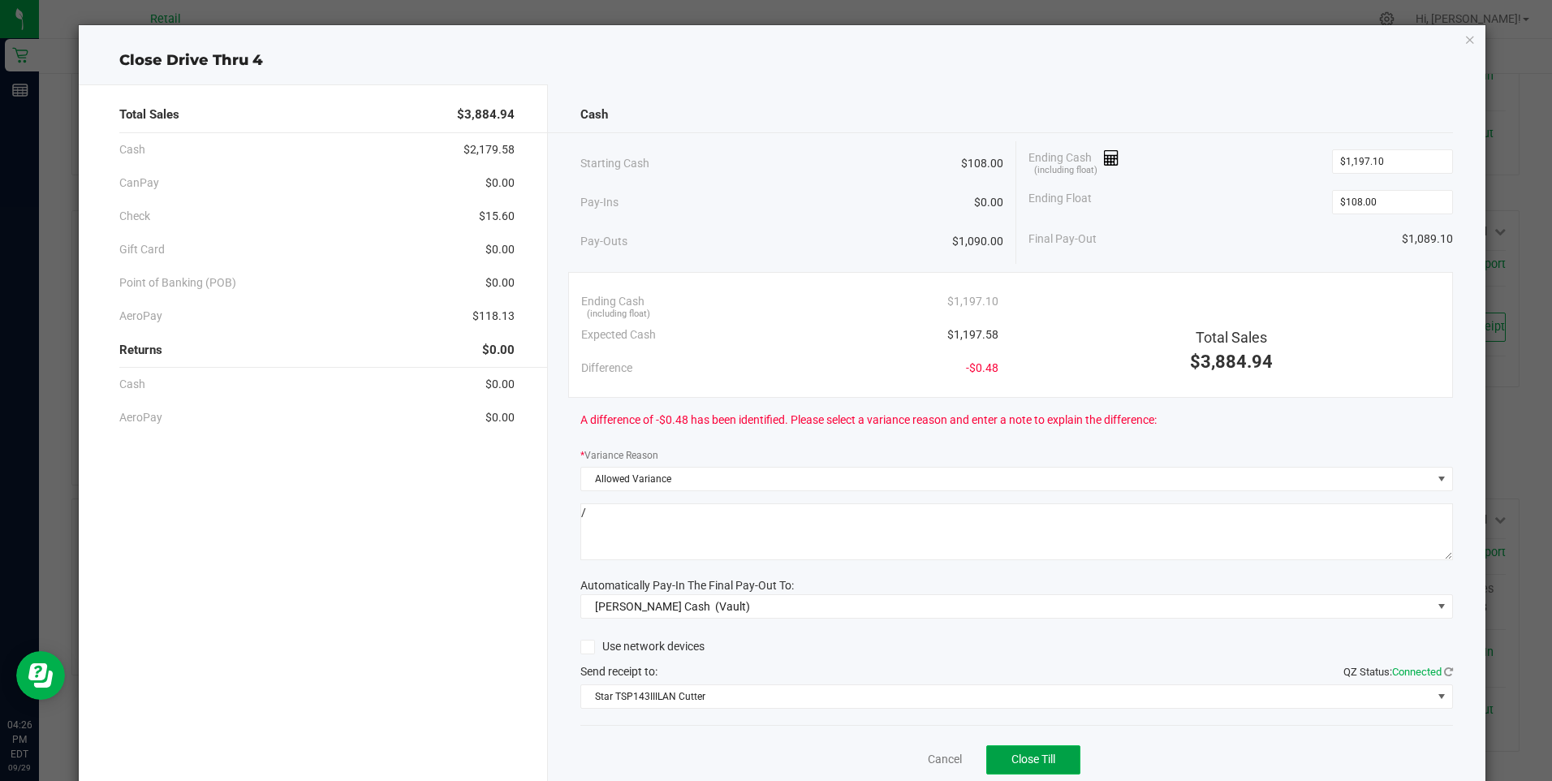
click at [1019, 756] on span "Close Till" at bounding box center [1033, 758] width 44 height 13
click at [912, 758] on link "Dismiss" at bounding box center [909, 759] width 39 height 17
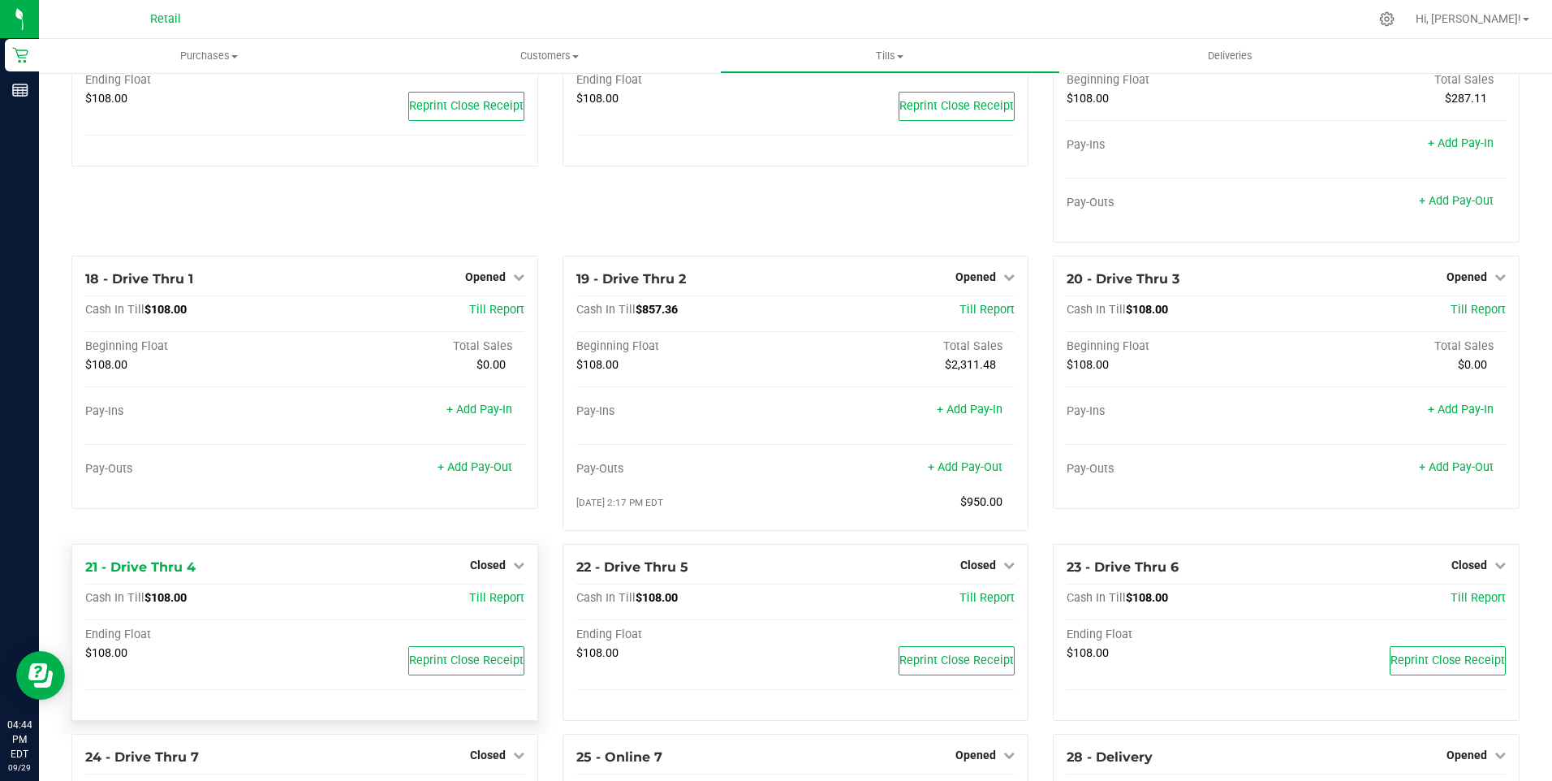
scroll to position [1299, 0]
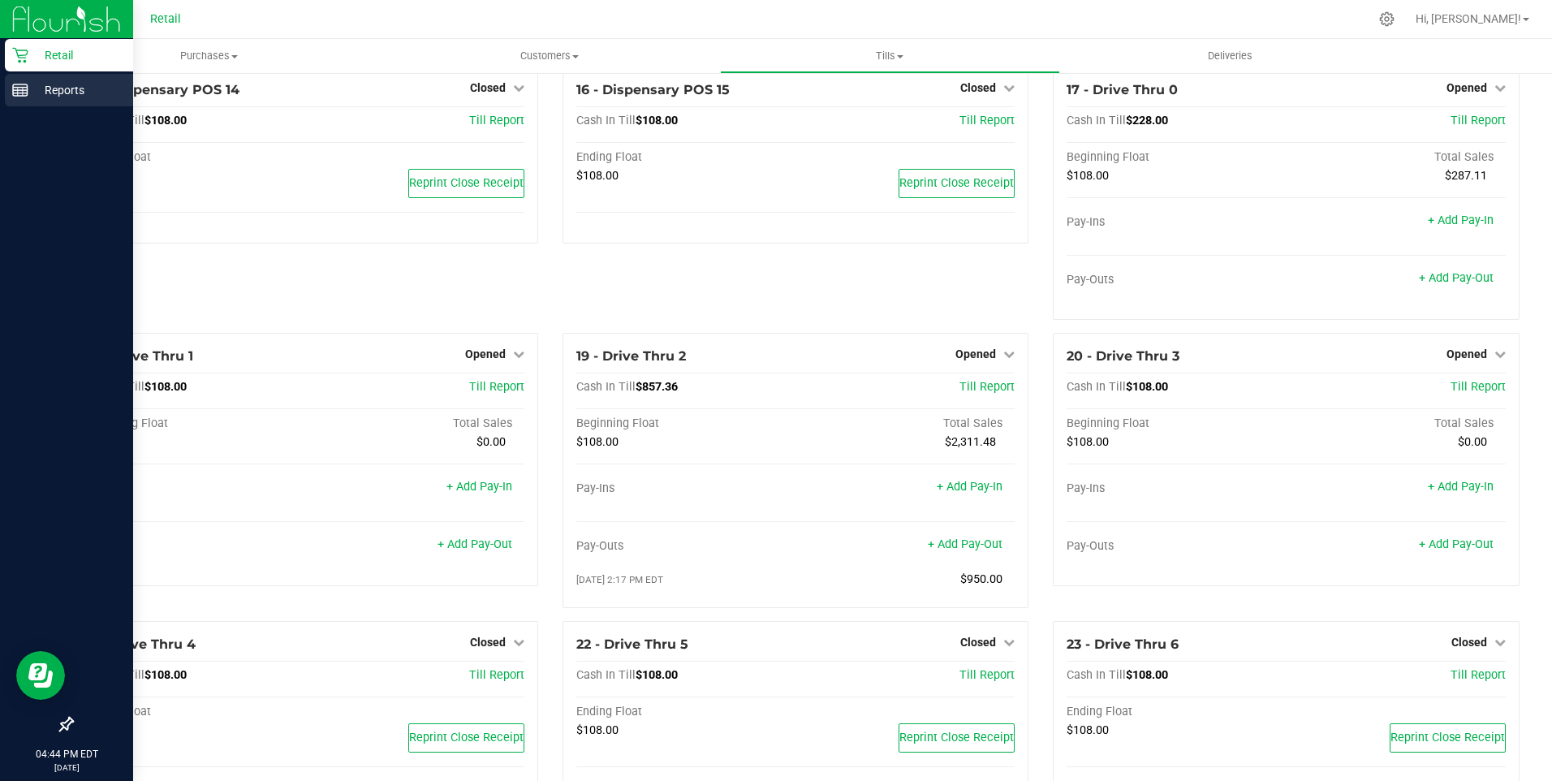
click at [28, 92] on p "Reports" at bounding box center [76, 89] width 97 height 19
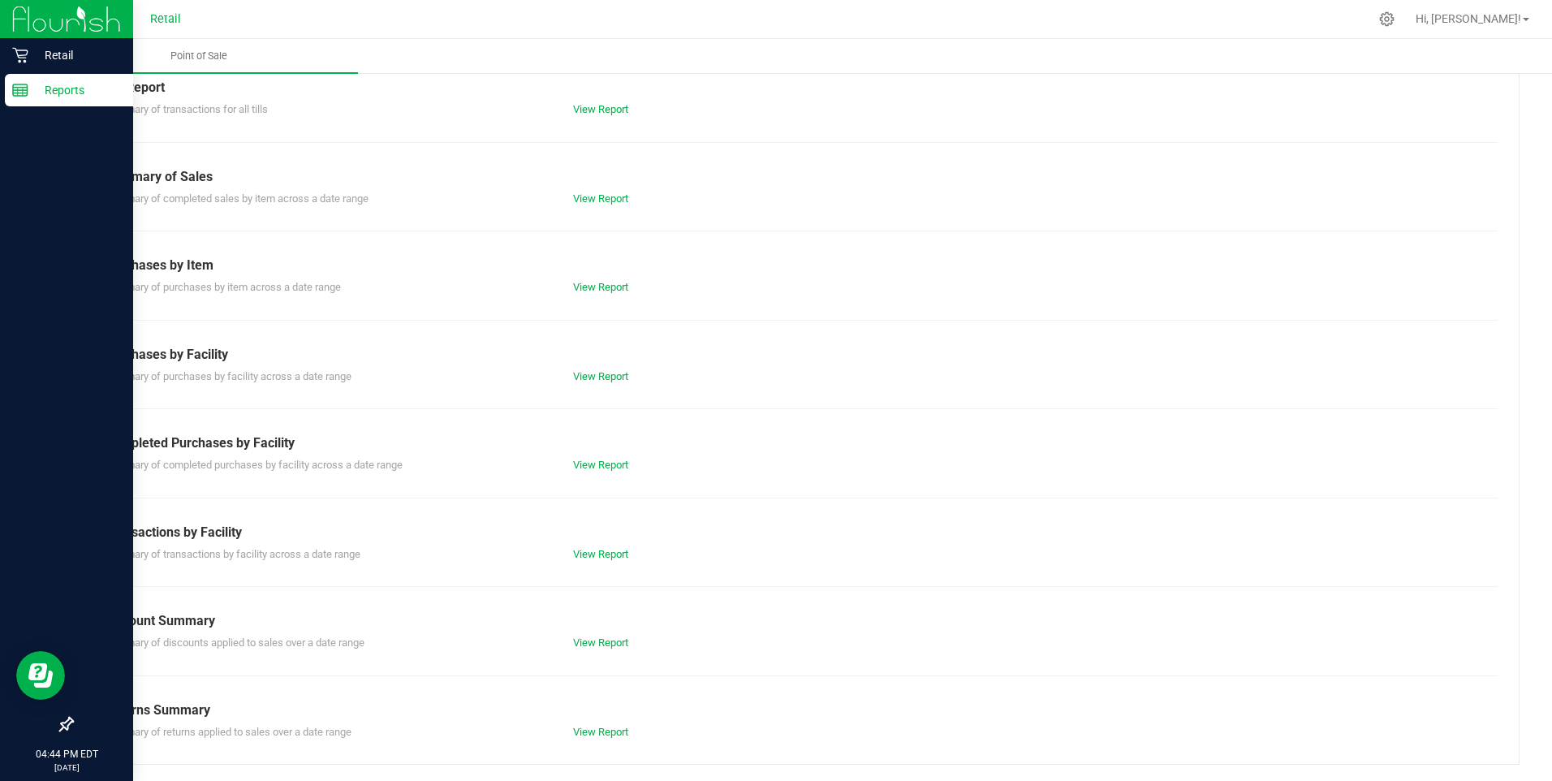
scroll to position [72, 0]
click at [619, 113] on link "View Report" at bounding box center [600, 109] width 55 height 12
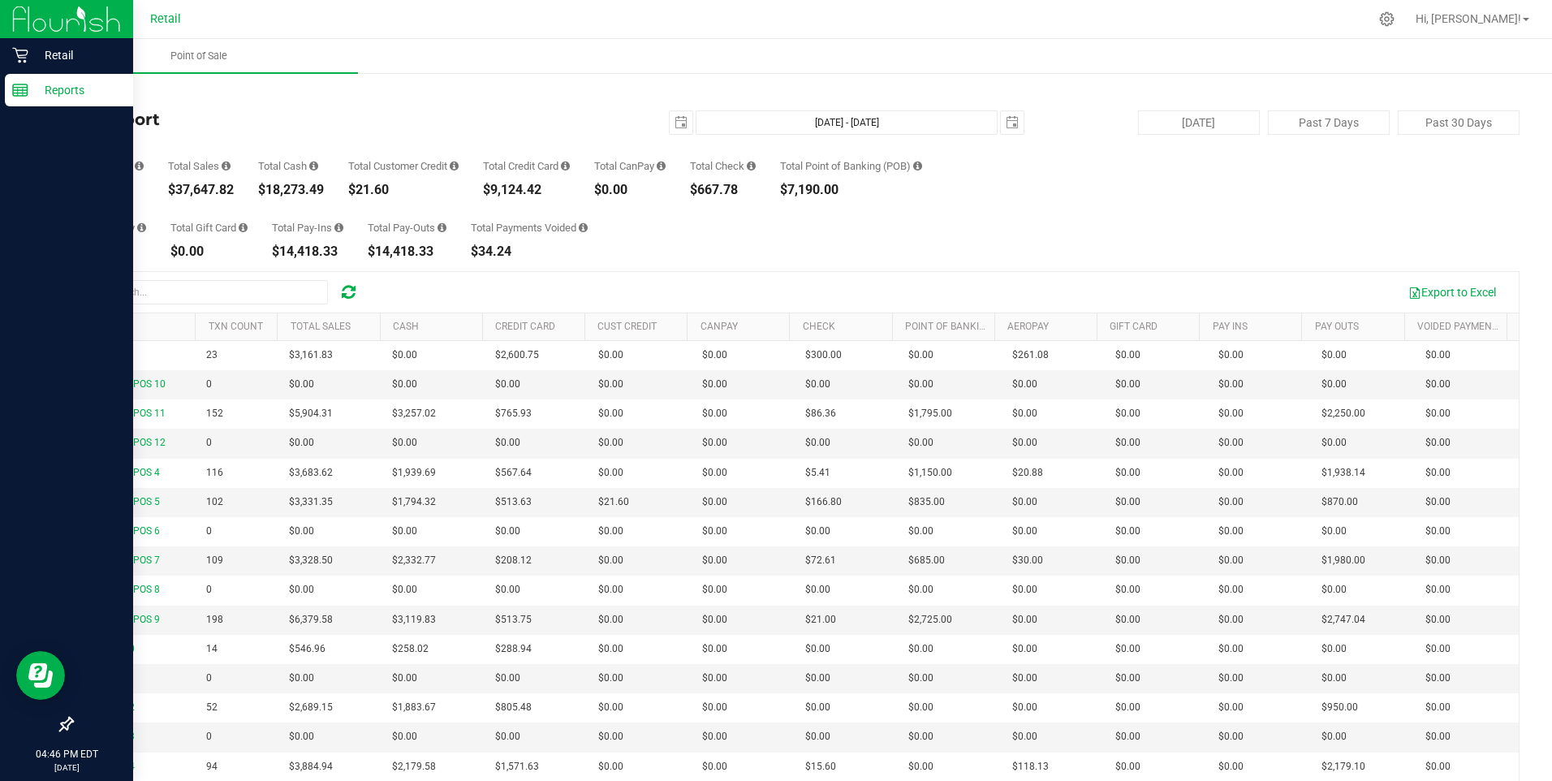
click at [837, 242] on div "Total AeroPay $2,370.53 Total Gift Card $0.00 Total Pay-Ins $14,418.33 Total Pa…" at bounding box center [795, 227] width 1448 height 62
click at [21, 53] on icon at bounding box center [20, 55] width 16 height 16
